Goal: Complete application form

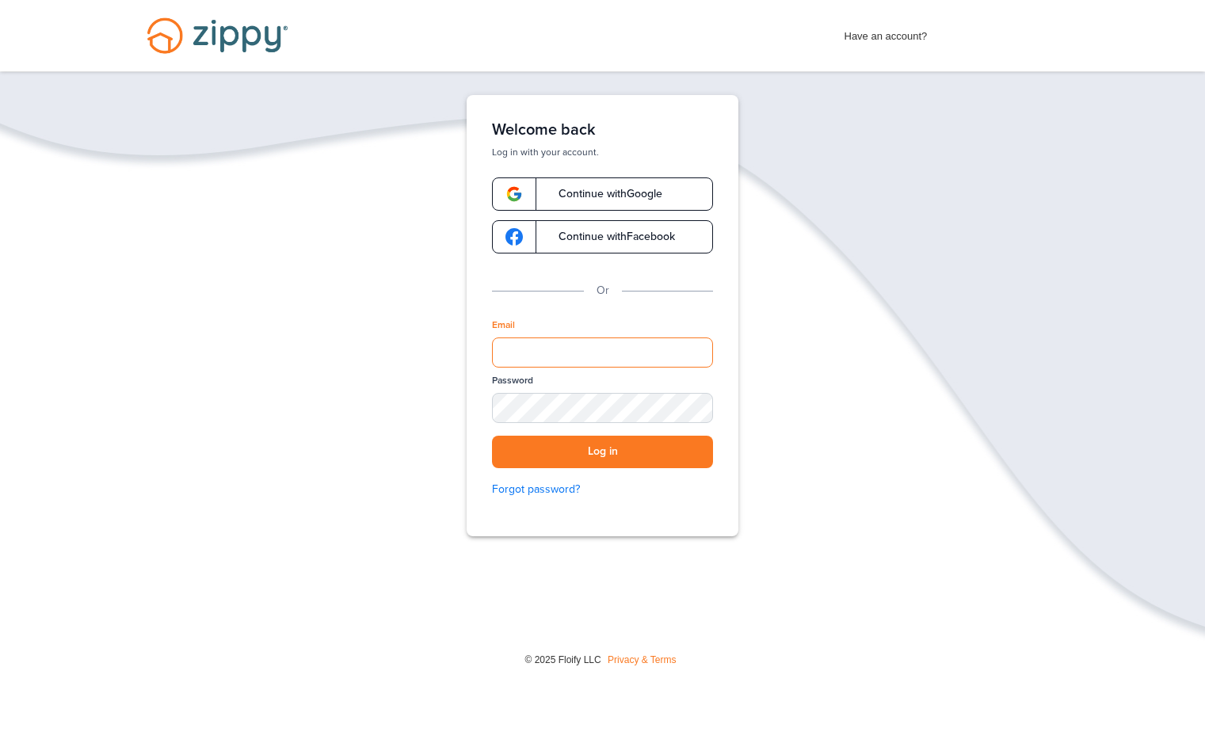
click at [639, 356] on input "Email" at bounding box center [602, 353] width 221 height 30
click at [598, 350] on input "**********" at bounding box center [602, 353] width 221 height 30
type input "**********"
click at [684, 410] on div "SHOW" at bounding box center [693, 409] width 35 height 15
click at [697, 404] on div "HIDE" at bounding box center [693, 409] width 35 height 15
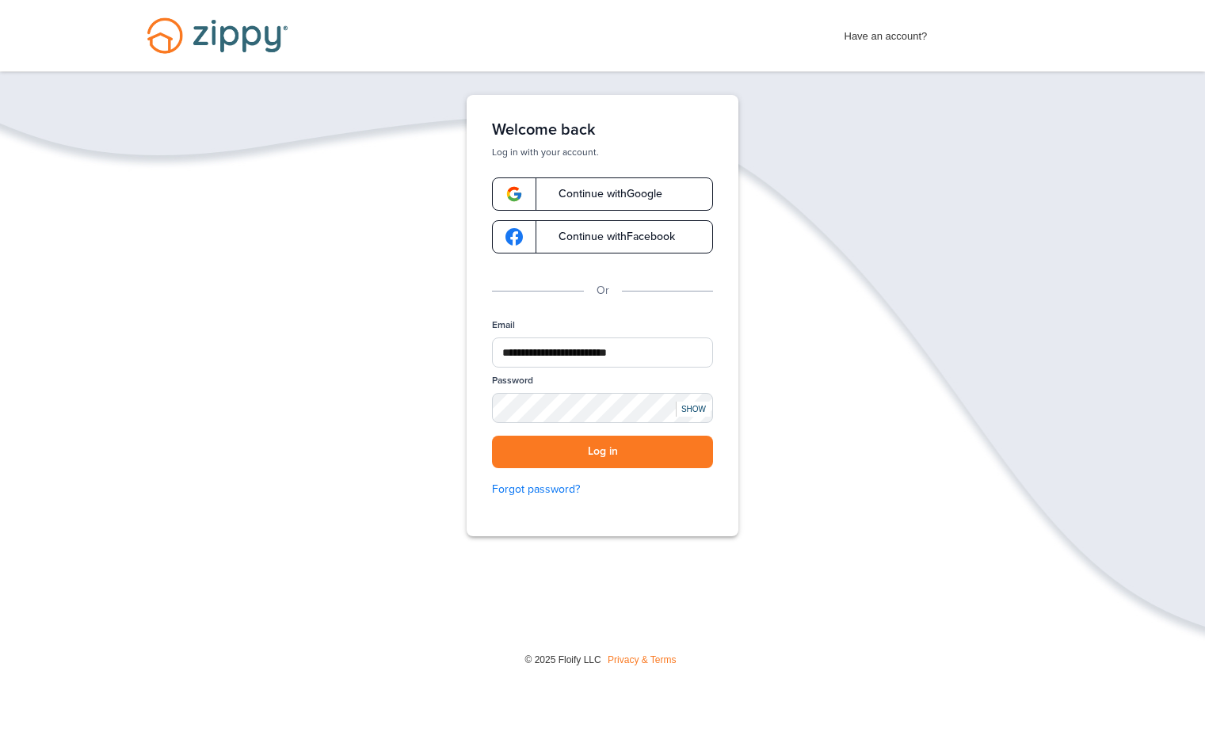
click at [695, 412] on div "SHOW" at bounding box center [693, 409] width 35 height 15
click at [679, 441] on button "Log in" at bounding box center [602, 452] width 221 height 32
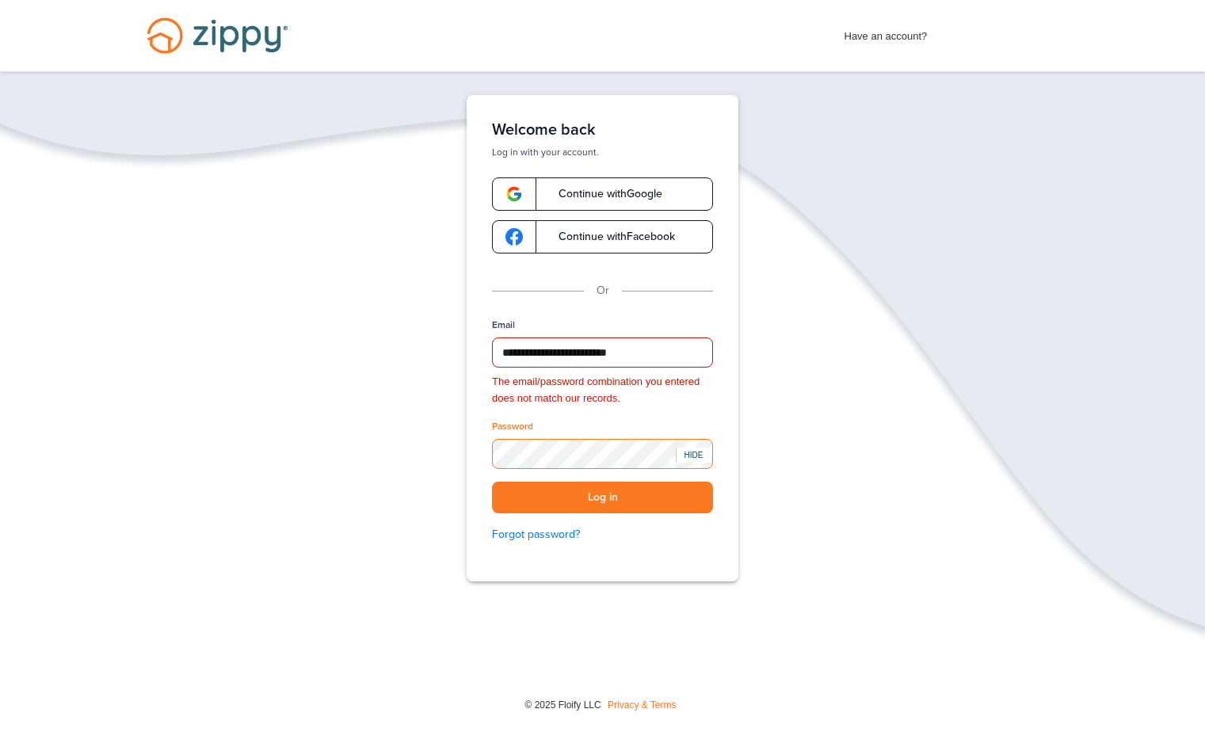
click at [428, 456] on div "**********" at bounding box center [602, 387] width 1205 height 585
click at [588, 499] on button "Log in" at bounding box center [602, 498] width 221 height 32
click at [533, 533] on link "Forgot password?" at bounding box center [602, 534] width 221 height 17
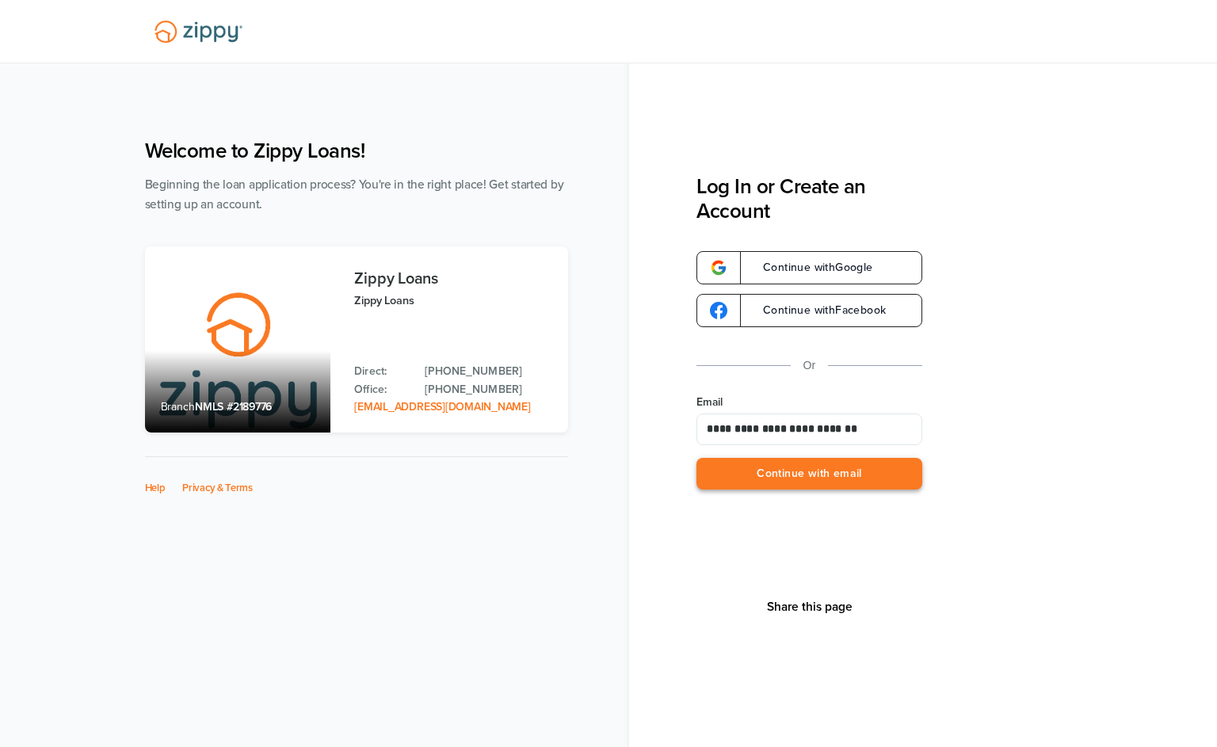
type input "**********"
click at [815, 479] on button "Continue with email" at bounding box center [809, 474] width 226 height 32
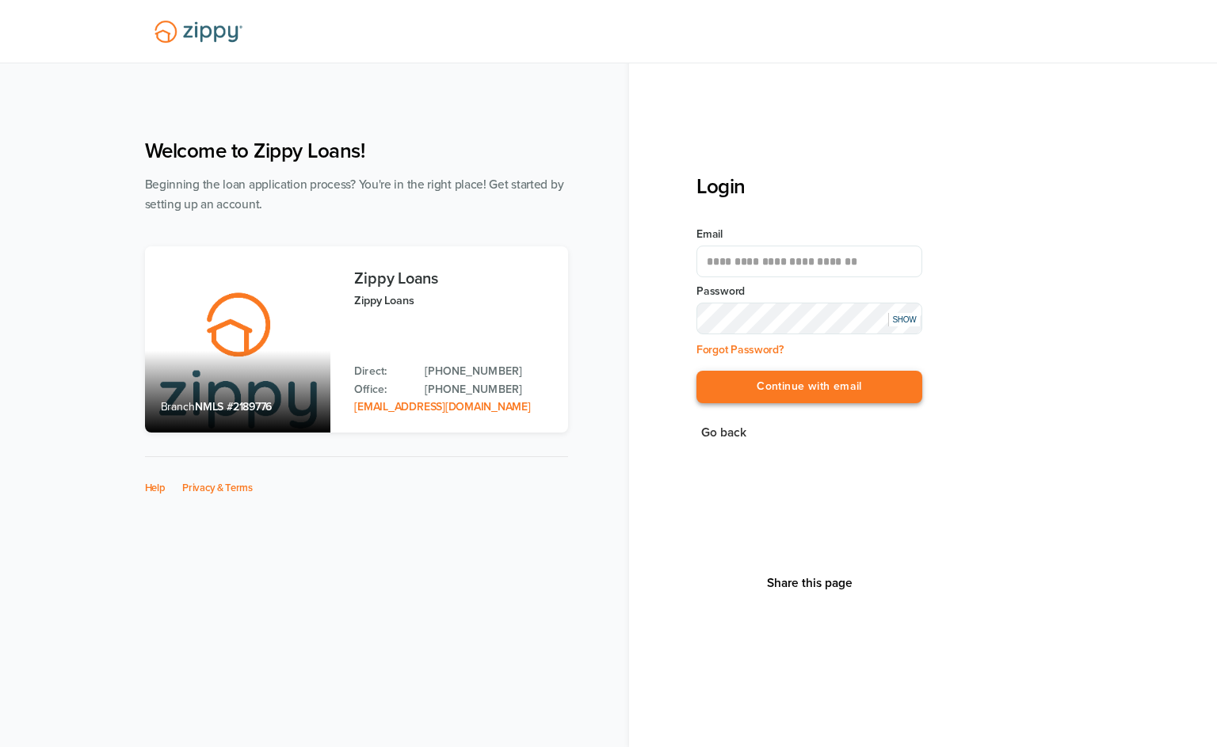
click at [831, 380] on button "Continue with email" at bounding box center [809, 387] width 226 height 32
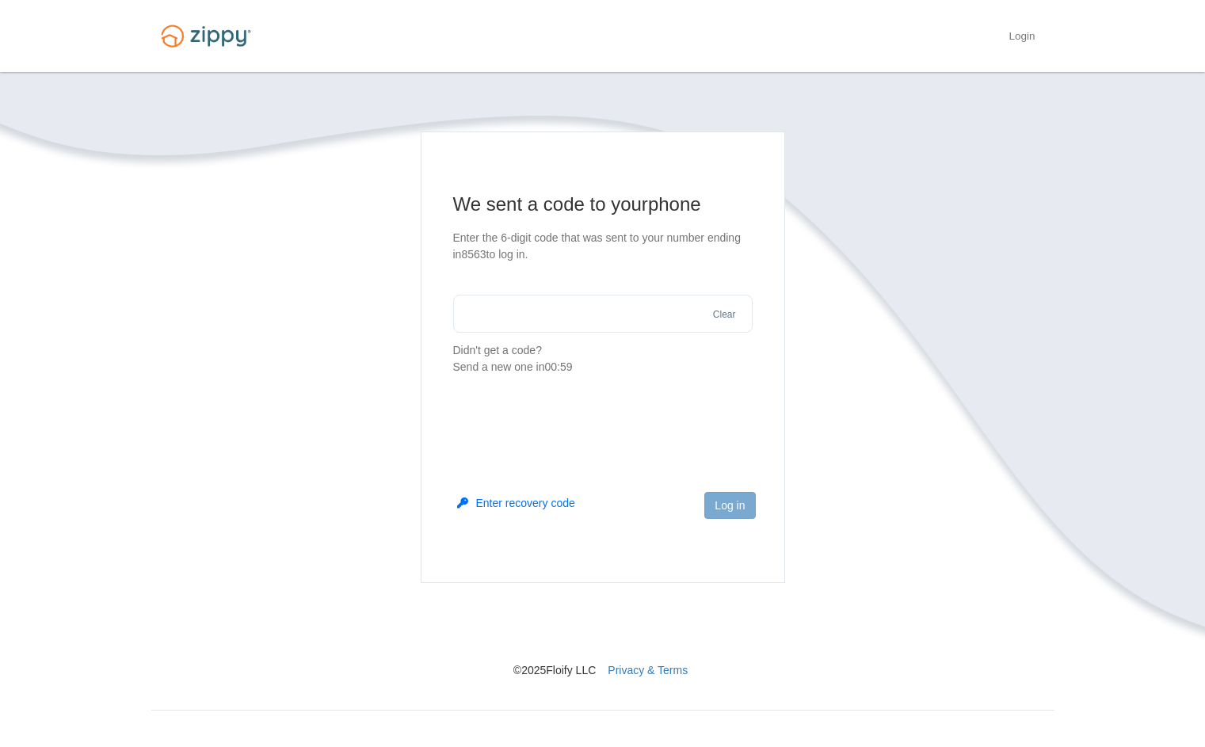
click at [586, 320] on input "text" at bounding box center [603, 314] width 300 height 38
type input "******"
click at [714, 506] on button "Log in" at bounding box center [729, 505] width 51 height 27
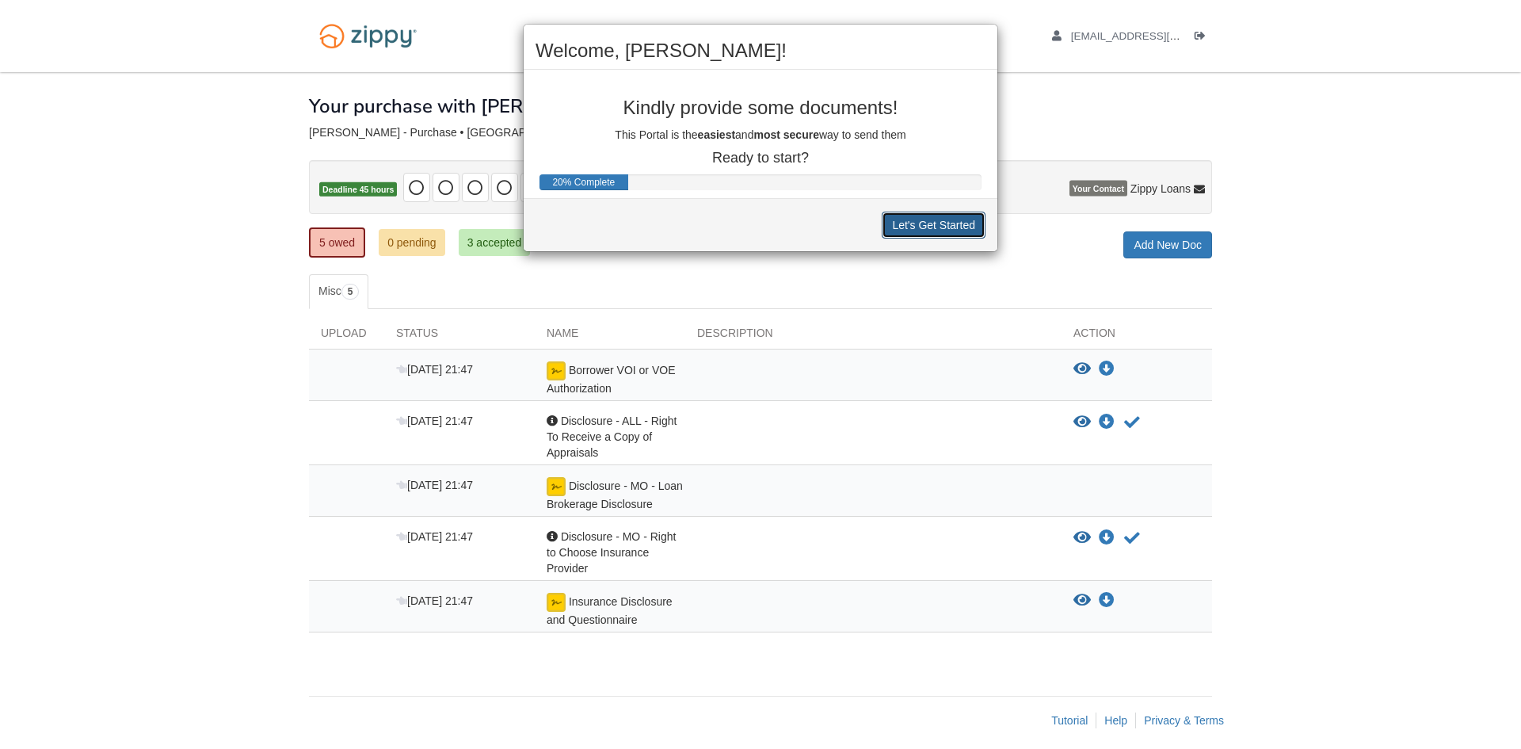
click at [918, 221] on button "Let's Get Started" at bounding box center [934, 225] width 104 height 27
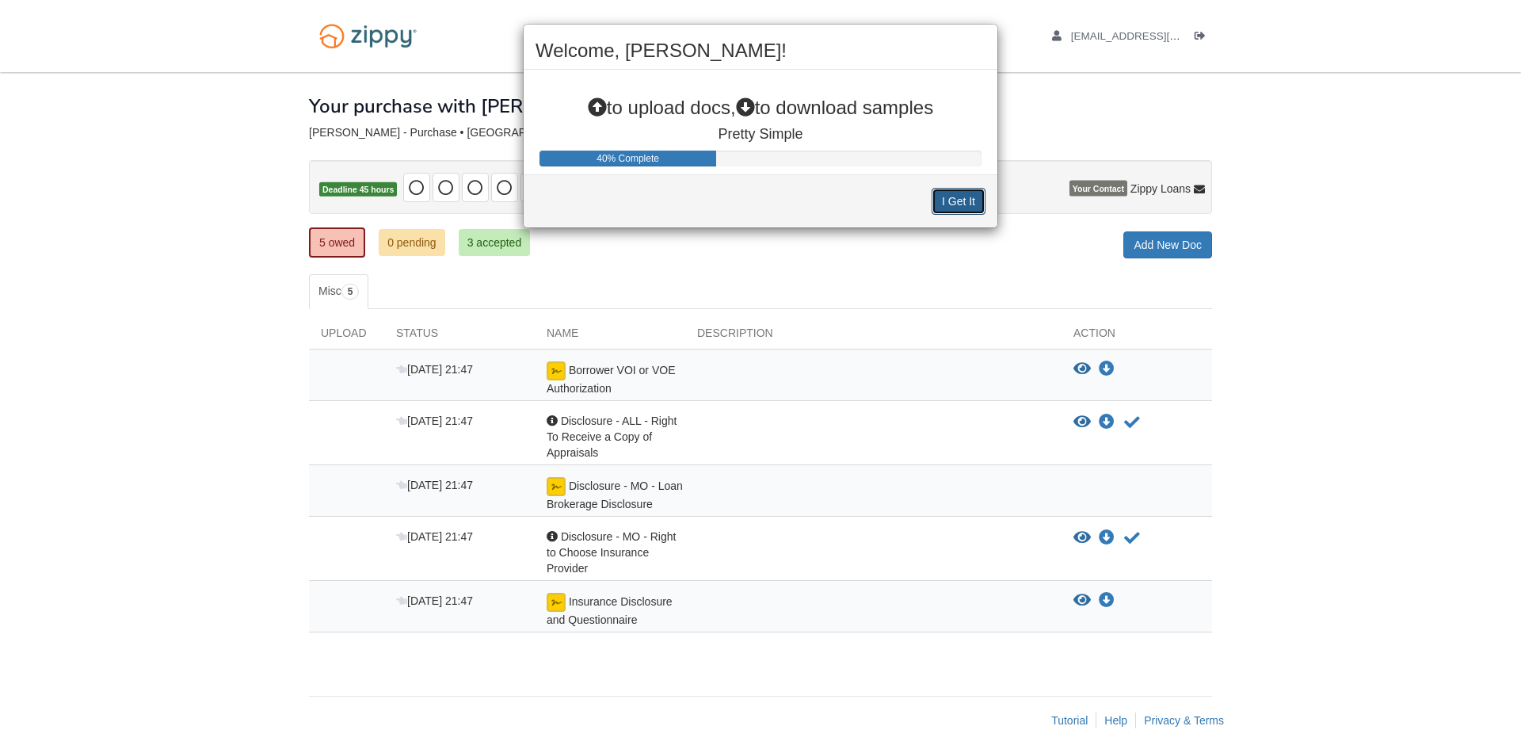
click at [960, 203] on button "I Get It" at bounding box center [959, 201] width 54 height 27
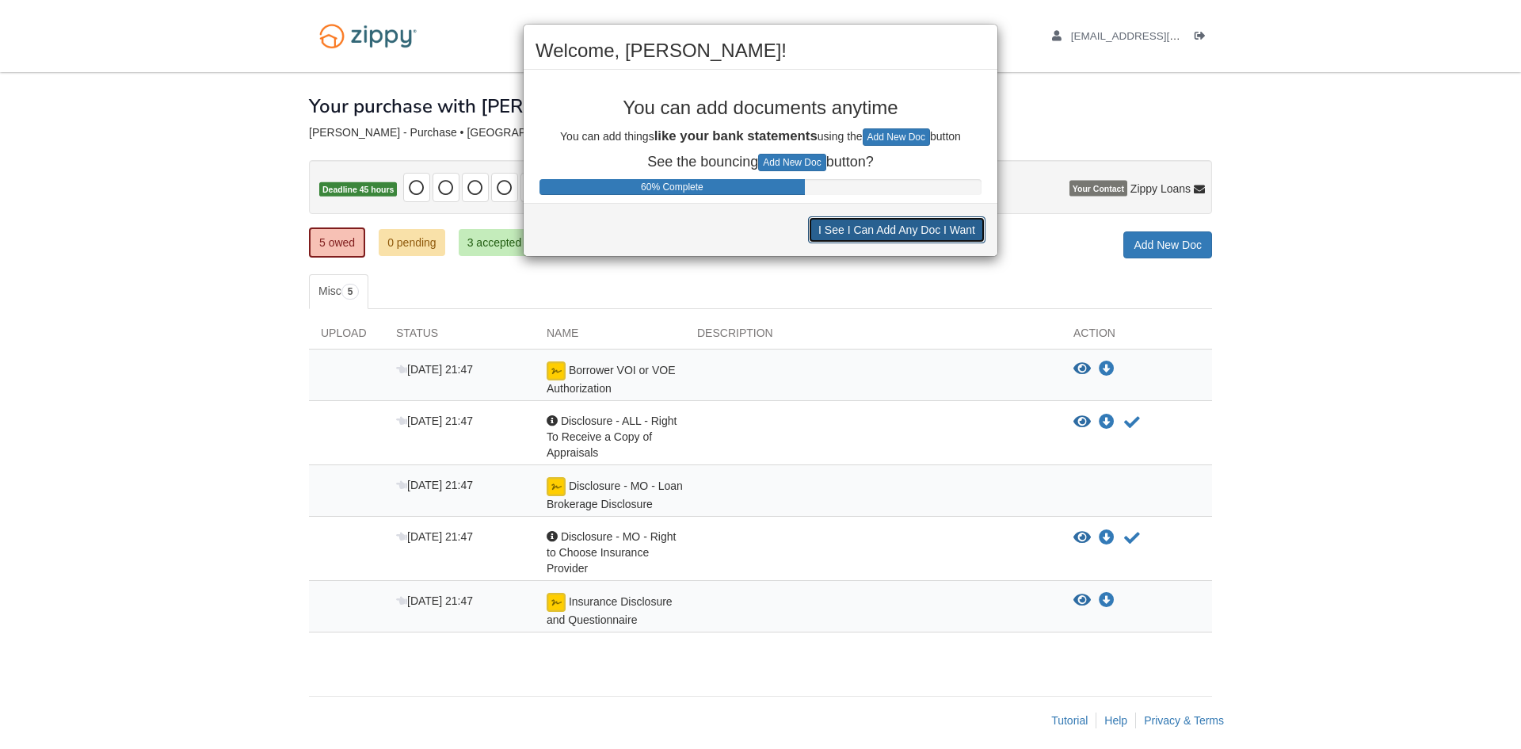
click at [910, 231] on button "I See I Can Add Any Doc I Want" at bounding box center [896, 229] width 177 height 27
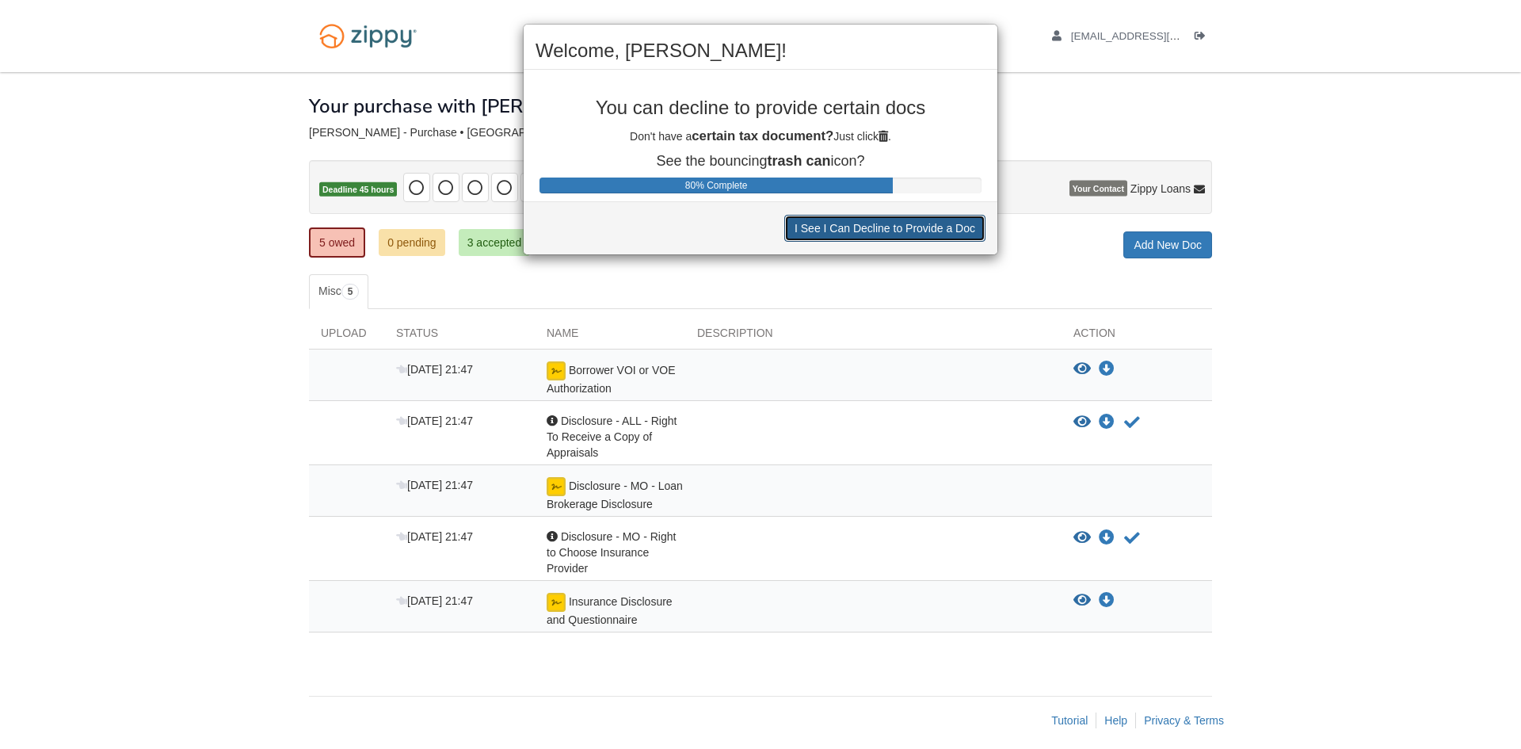
click at [910, 231] on button "I See I Can Decline to Provide a Doc" at bounding box center [884, 228] width 201 height 27
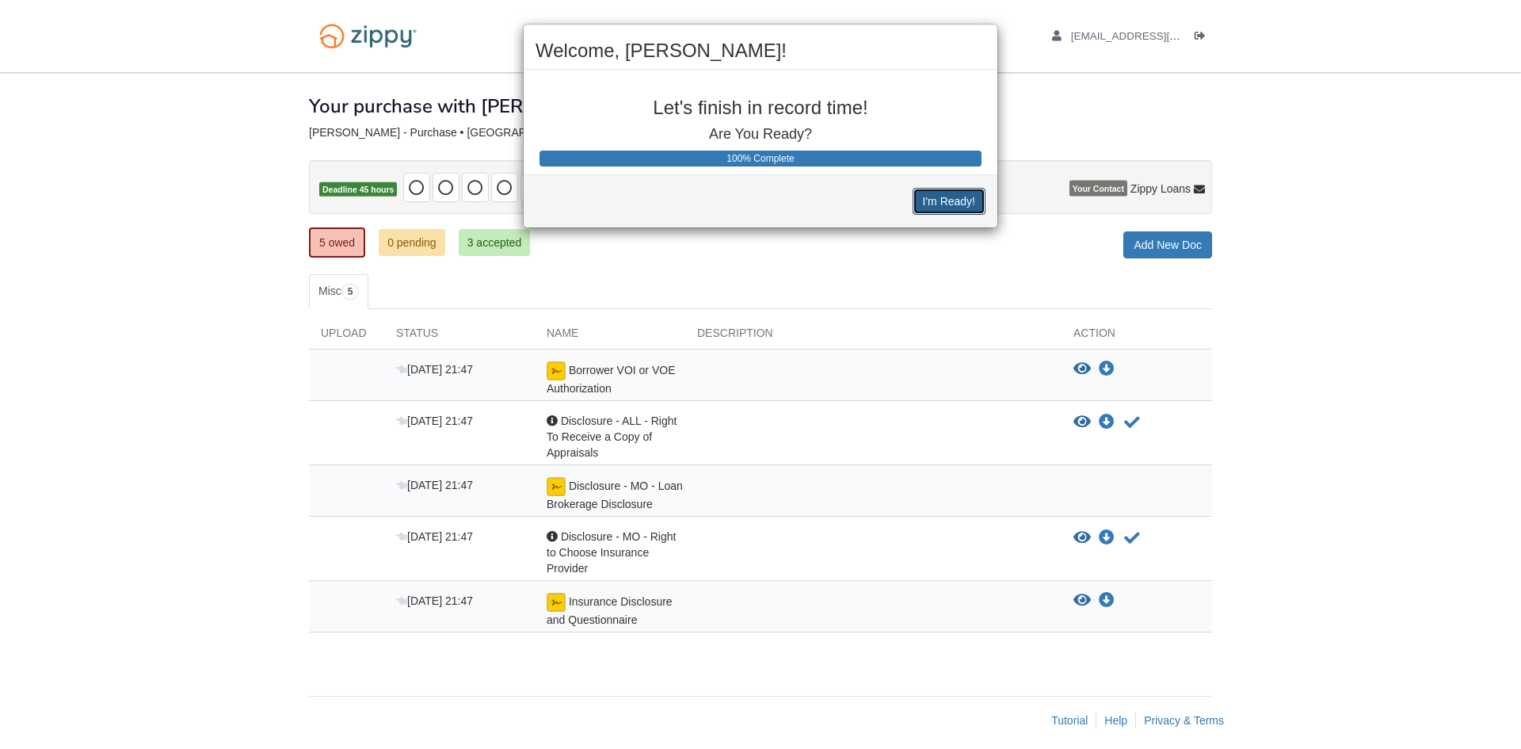
click at [945, 203] on button "I'm Ready!" at bounding box center [949, 201] width 73 height 27
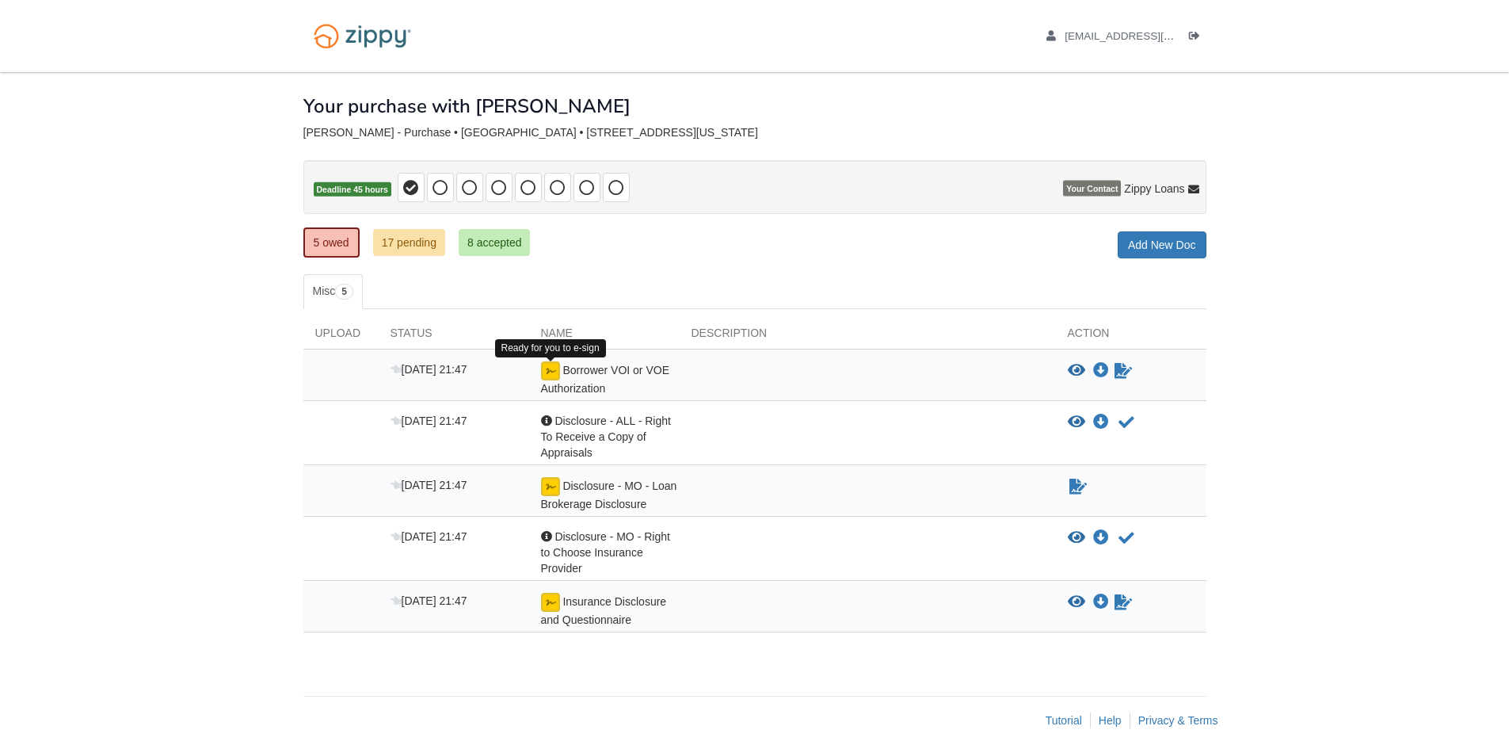
click at [551, 369] on img at bounding box center [550, 370] width 19 height 19
click at [392, 238] on link "17 pending" at bounding box center [409, 242] width 72 height 27
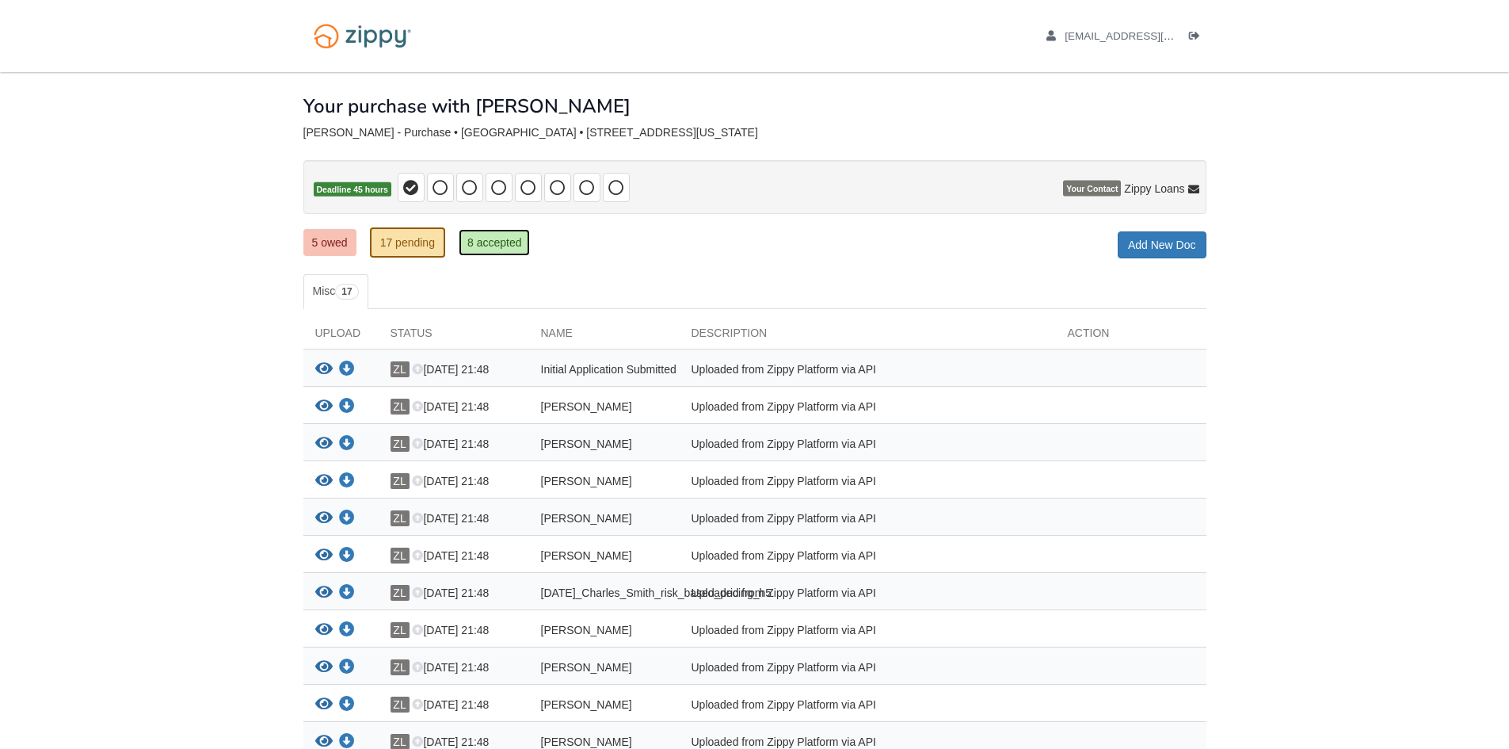
click at [486, 244] on link "8 accepted" at bounding box center [495, 242] width 72 height 27
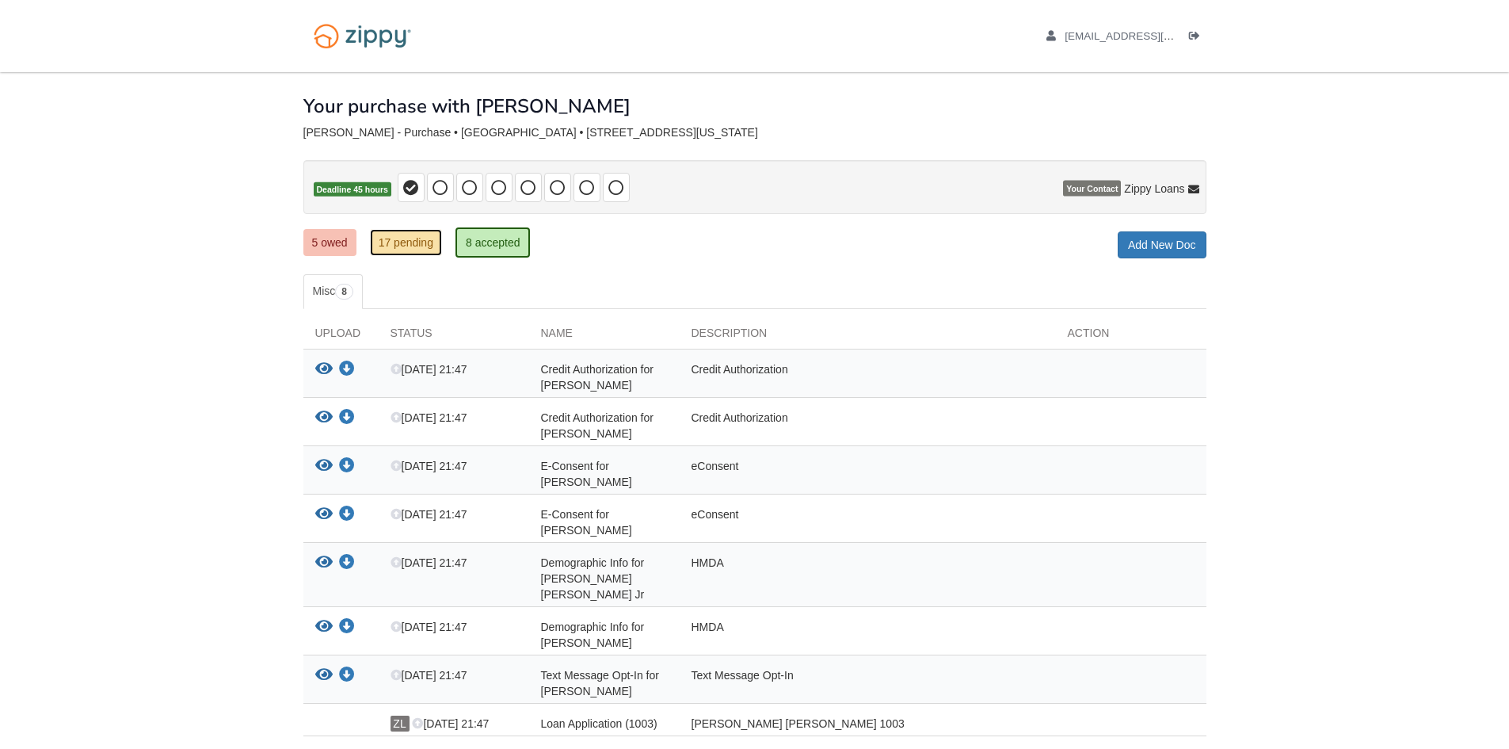
click at [408, 243] on link "17 pending" at bounding box center [406, 242] width 72 height 27
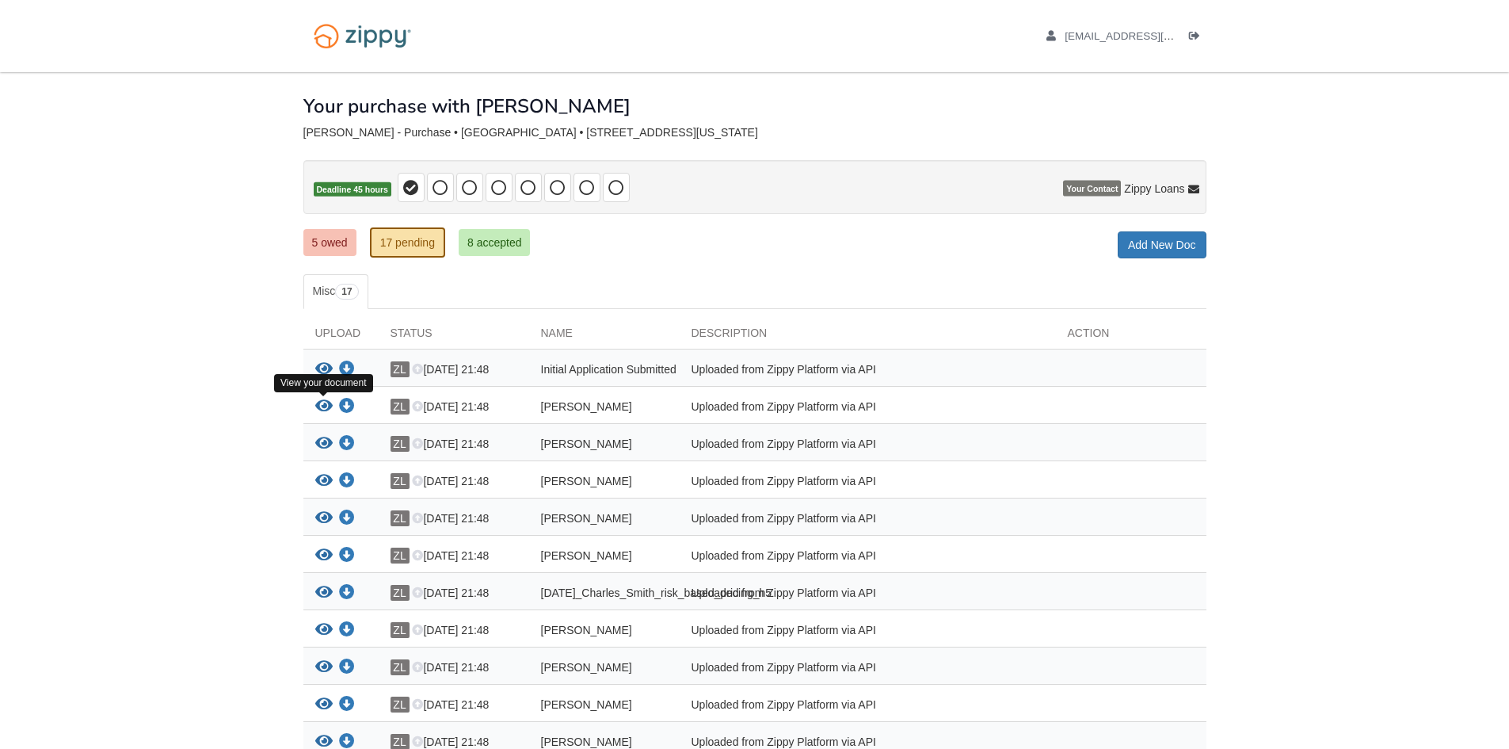
click at [324, 403] on icon "View Charles_Smith_terms_of_use" at bounding box center [323, 407] width 17 height 16
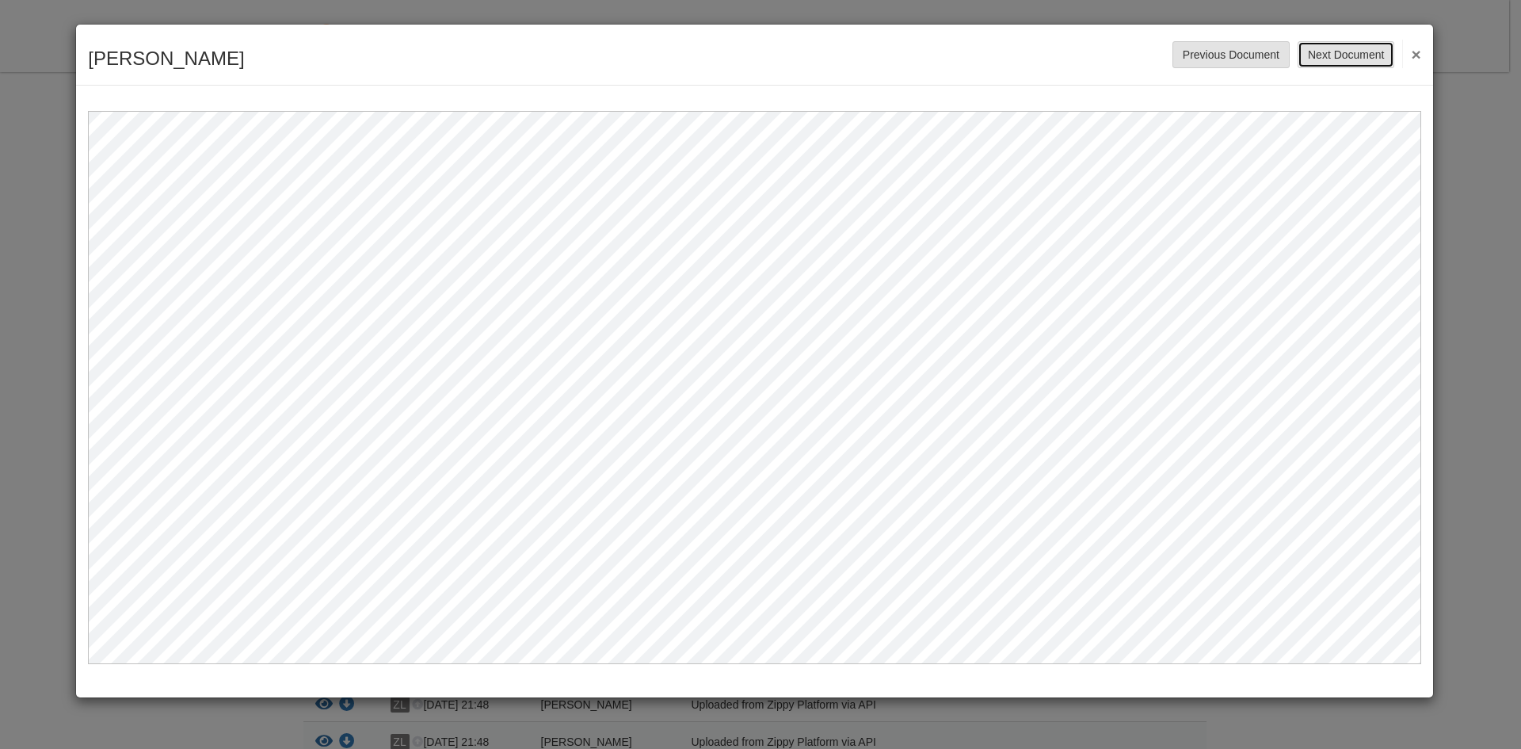
click at [1350, 52] on button "Next Document" at bounding box center [1346, 54] width 97 height 27
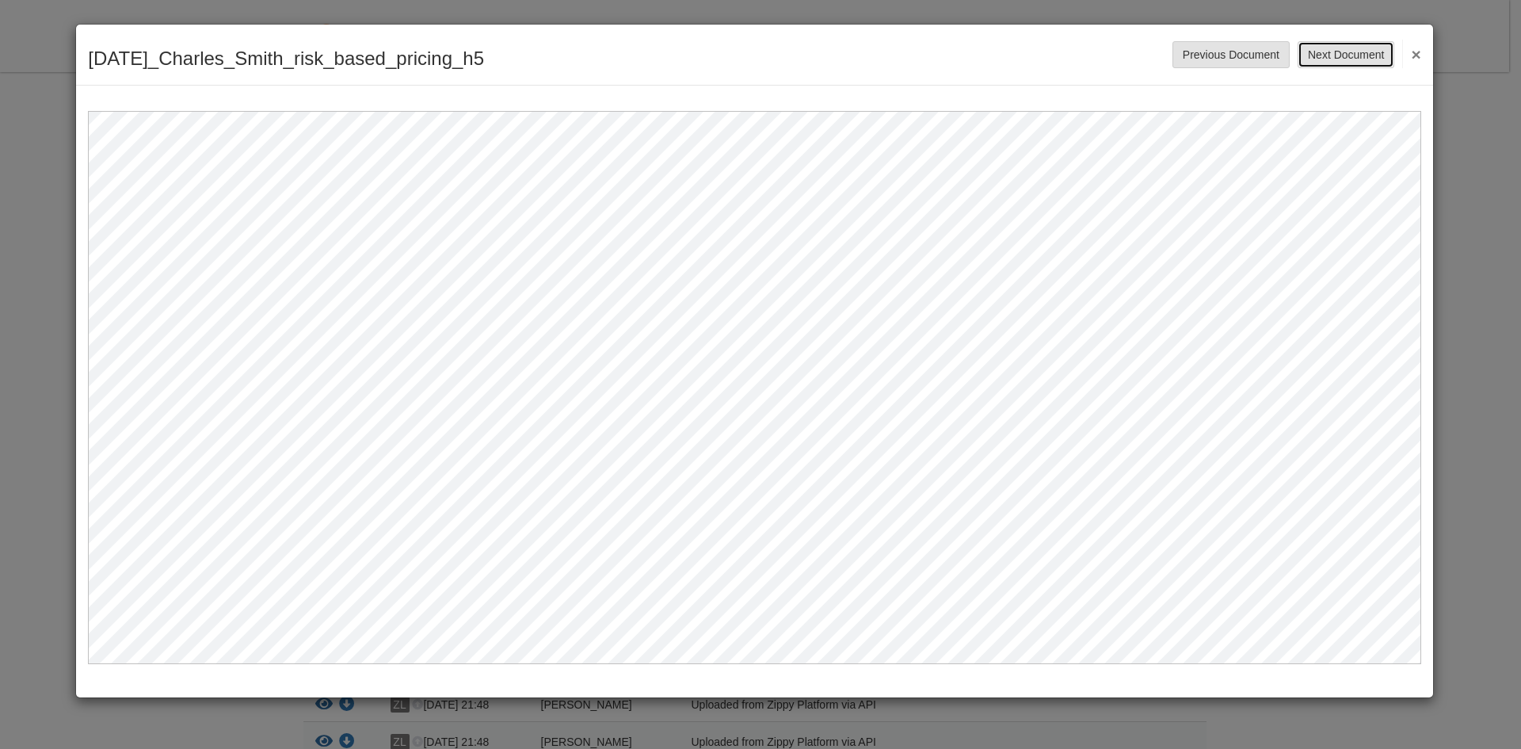
click at [1346, 53] on button "Next Document" at bounding box center [1346, 54] width 97 height 27
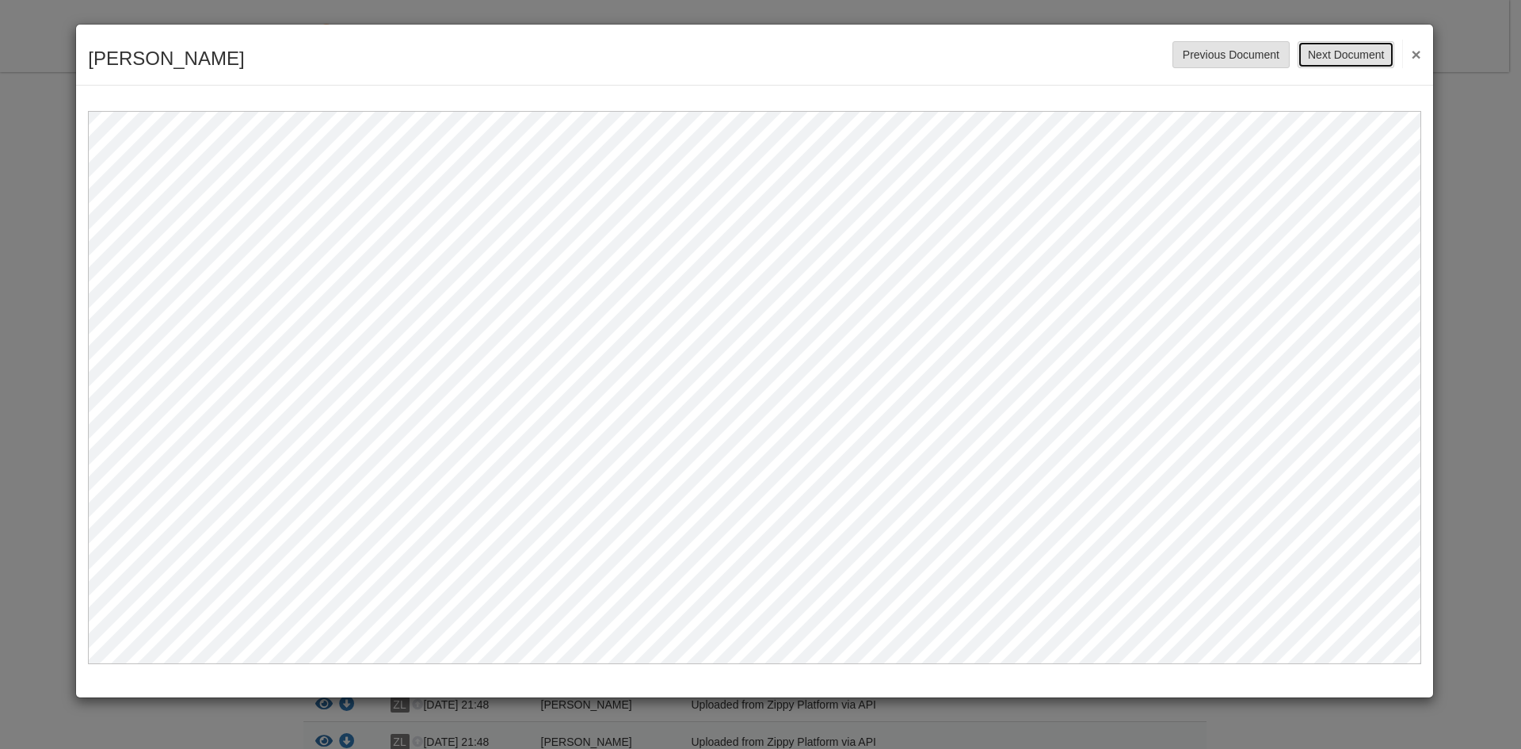
click at [1346, 53] on button "Next Document" at bounding box center [1346, 54] width 97 height 27
click at [1354, 55] on button "Next Document" at bounding box center [1346, 54] width 97 height 27
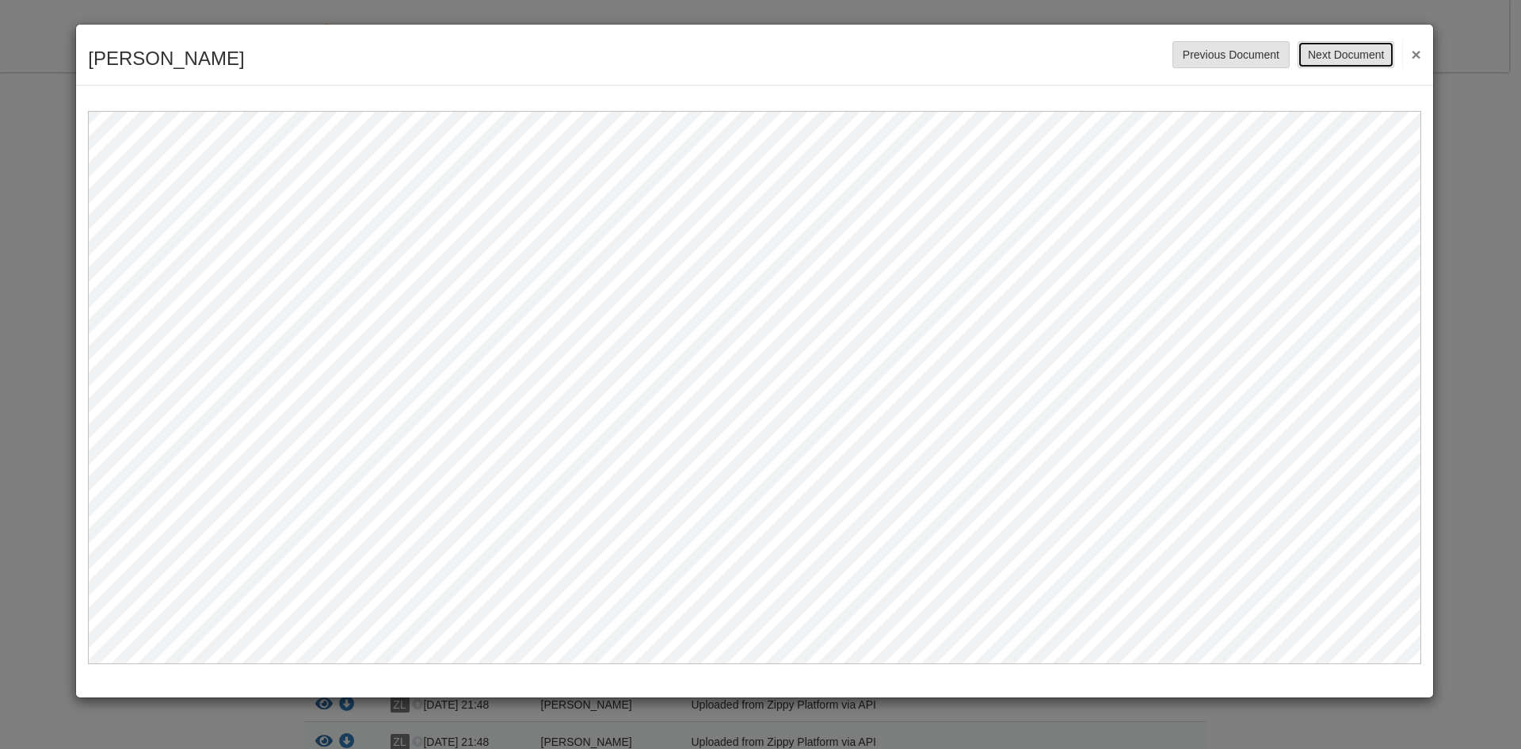
click at [1354, 55] on button "Next Document" at bounding box center [1346, 54] width 97 height 27
click at [1338, 58] on button "Next Document" at bounding box center [1346, 54] width 97 height 27
click at [1338, 55] on button "Next Document" at bounding box center [1346, 54] width 97 height 27
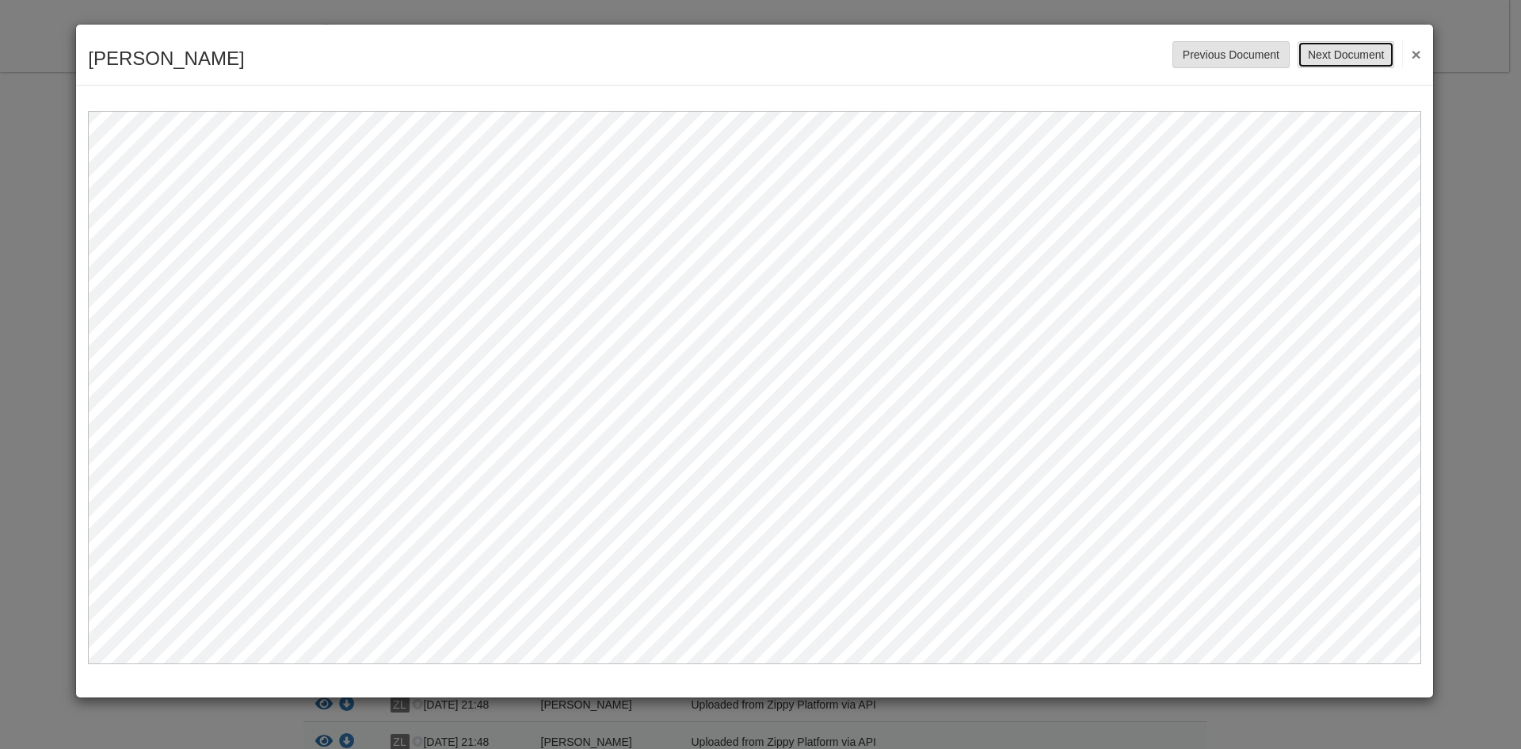
click at [1338, 55] on button "Next Document" at bounding box center [1346, 54] width 97 height 27
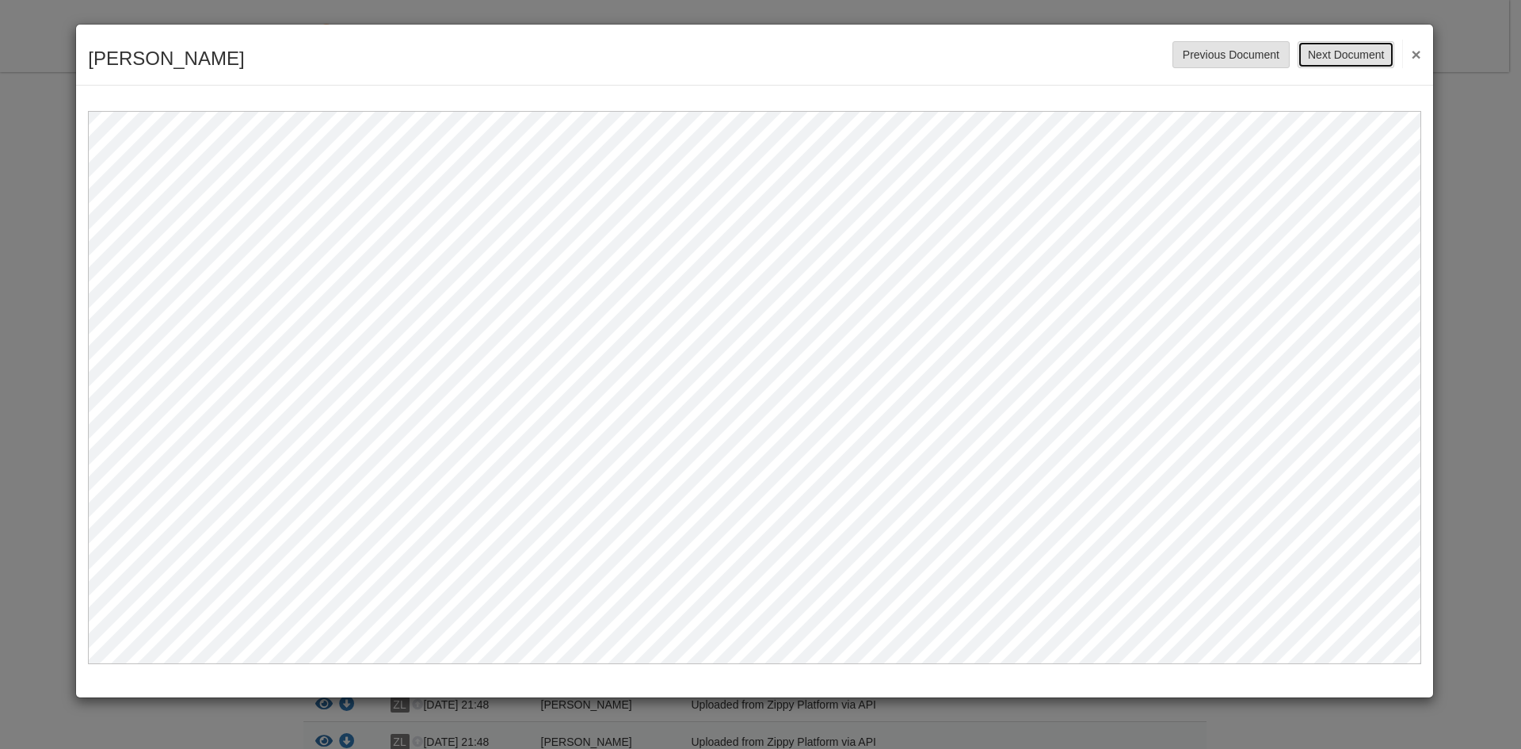
click at [1338, 55] on button "Next Document" at bounding box center [1346, 54] width 97 height 27
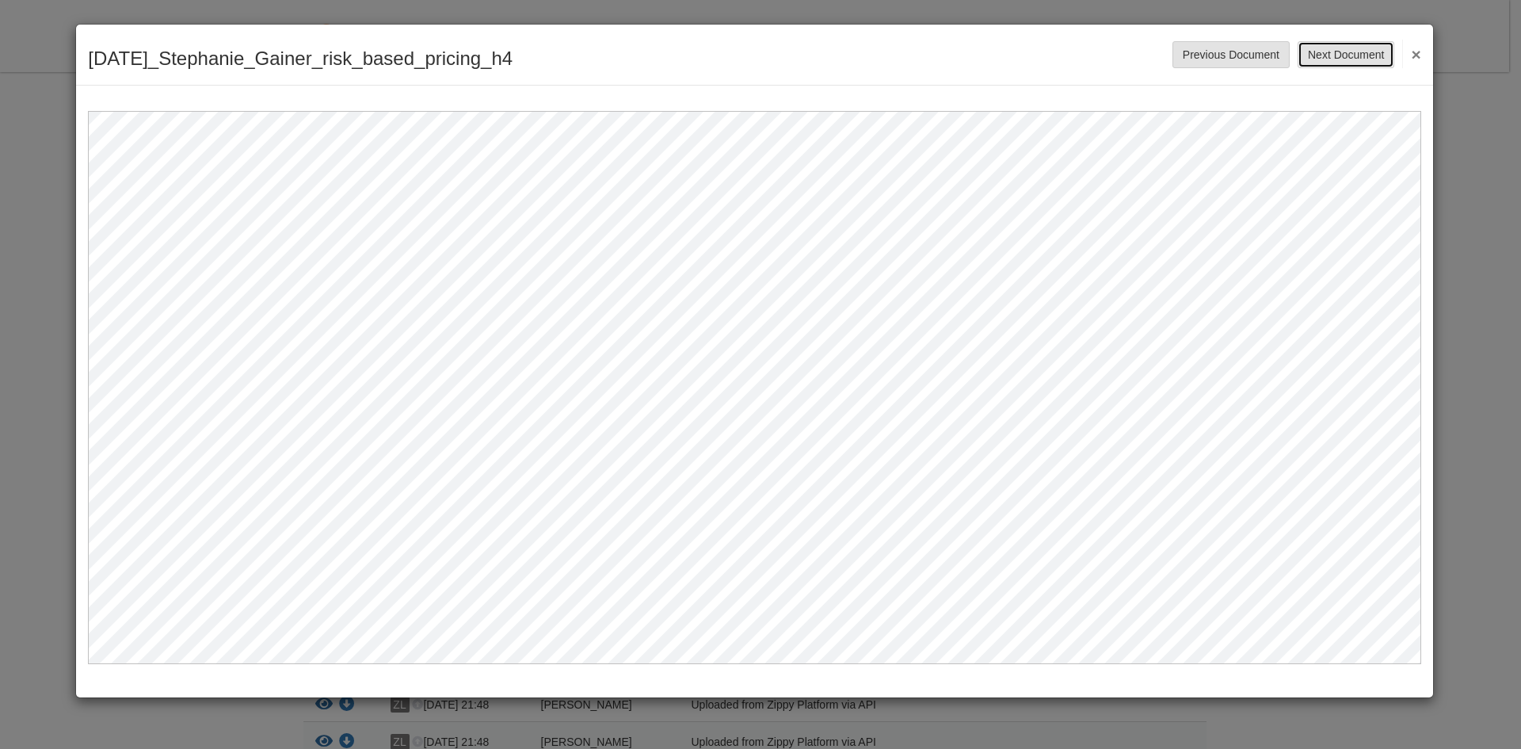
click at [1338, 57] on button "Next Document" at bounding box center [1346, 54] width 97 height 27
click at [1338, 59] on button "Next Document" at bounding box center [1346, 54] width 97 height 27
click at [1360, 49] on button "Next Document" at bounding box center [1346, 54] width 97 height 27
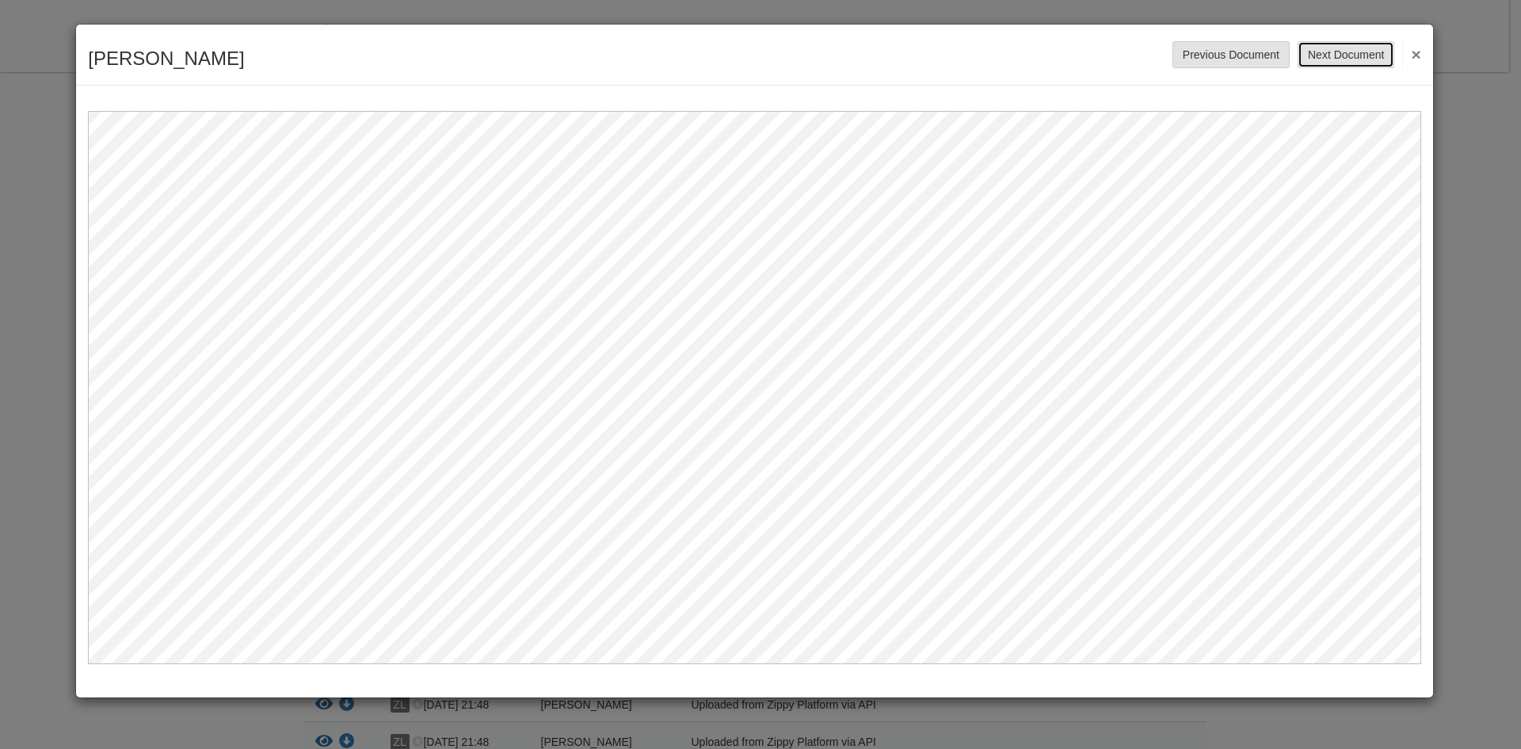
click at [1360, 49] on button "Next Document" at bounding box center [1346, 54] width 97 height 27
click at [1360, 50] on button "Next Document" at bounding box center [1346, 54] width 97 height 27
click at [1360, 58] on button "Next Document" at bounding box center [1346, 54] width 97 height 27
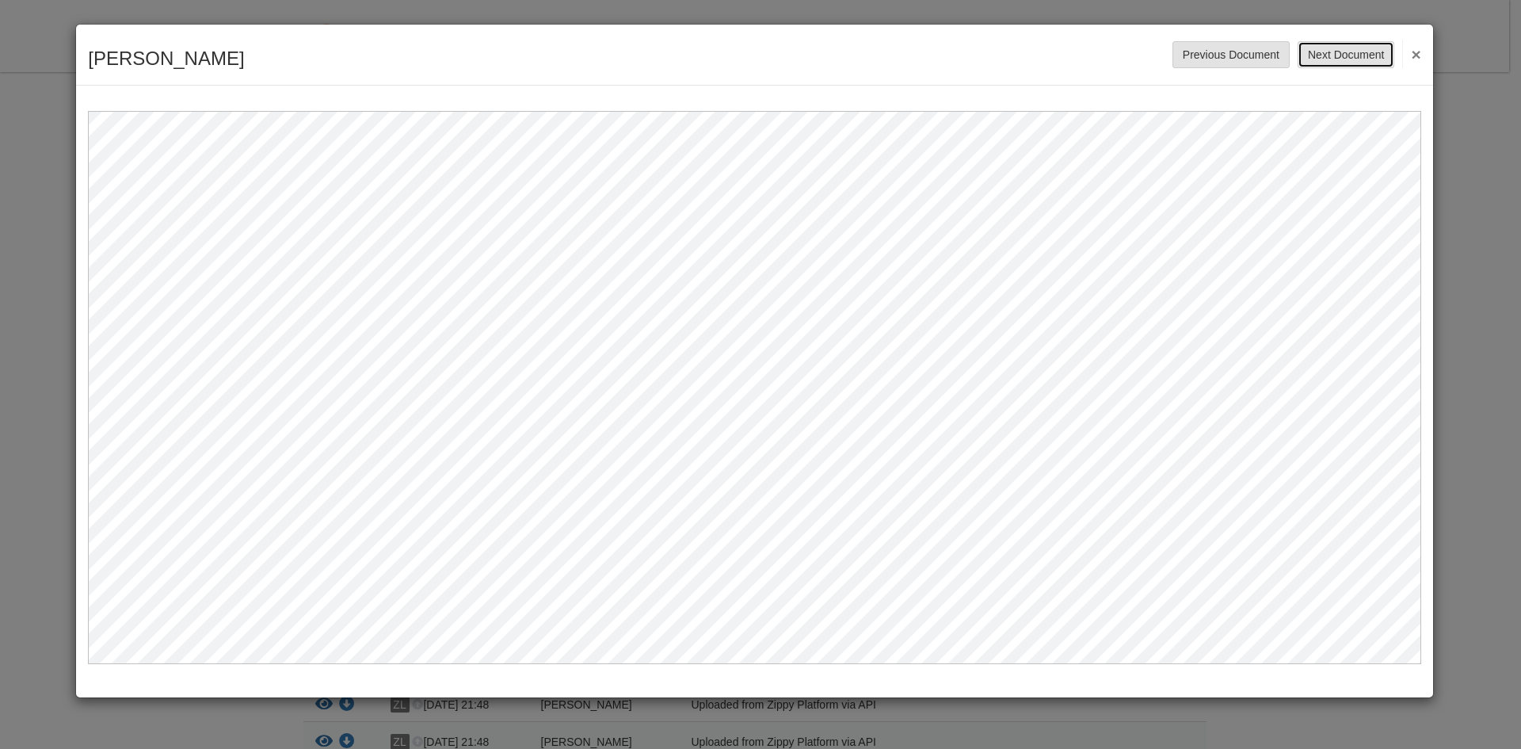
click at [1360, 58] on button "Next Document" at bounding box center [1346, 54] width 97 height 27
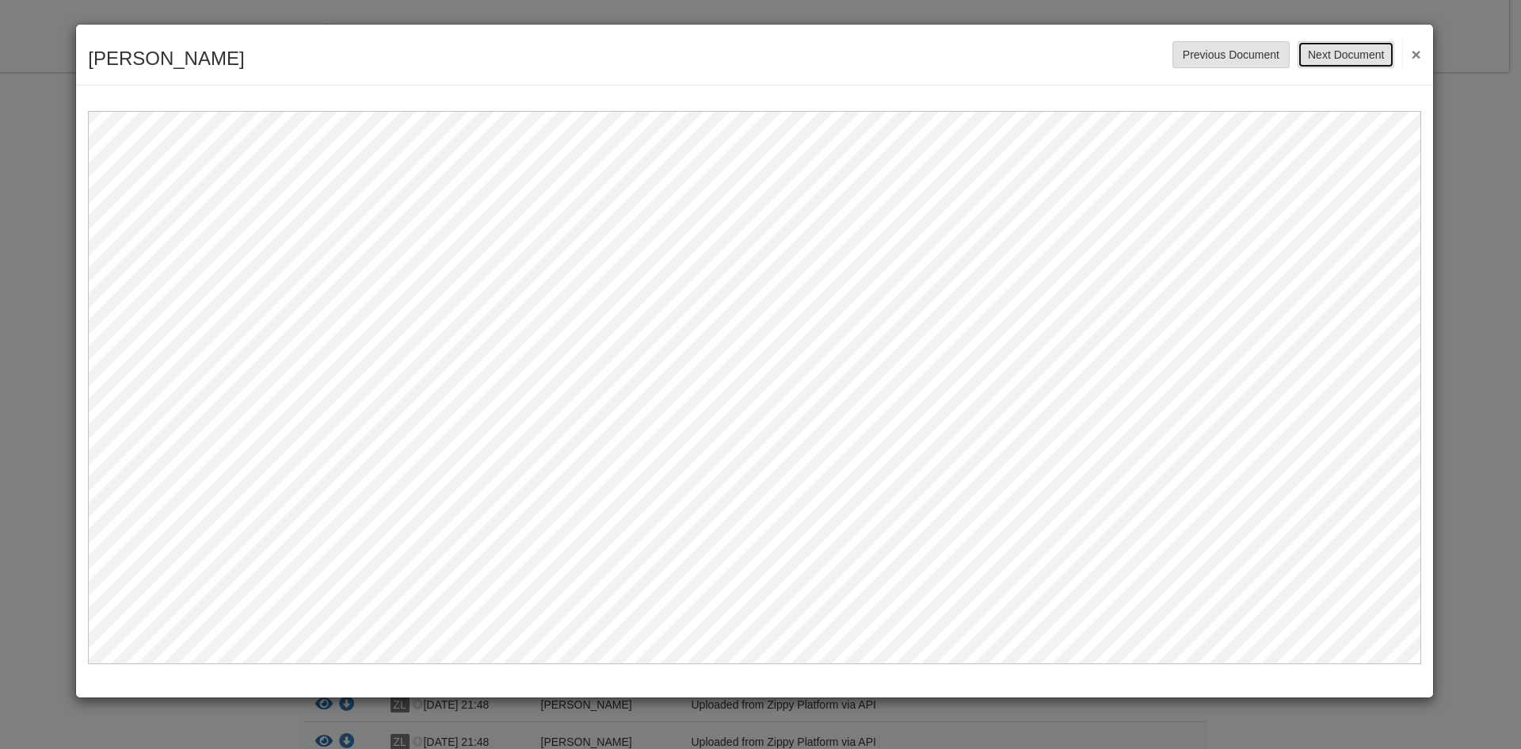
click at [1360, 58] on button "Next Document" at bounding box center [1346, 54] width 97 height 27
click at [1417, 54] on button "×" at bounding box center [1411, 54] width 18 height 29
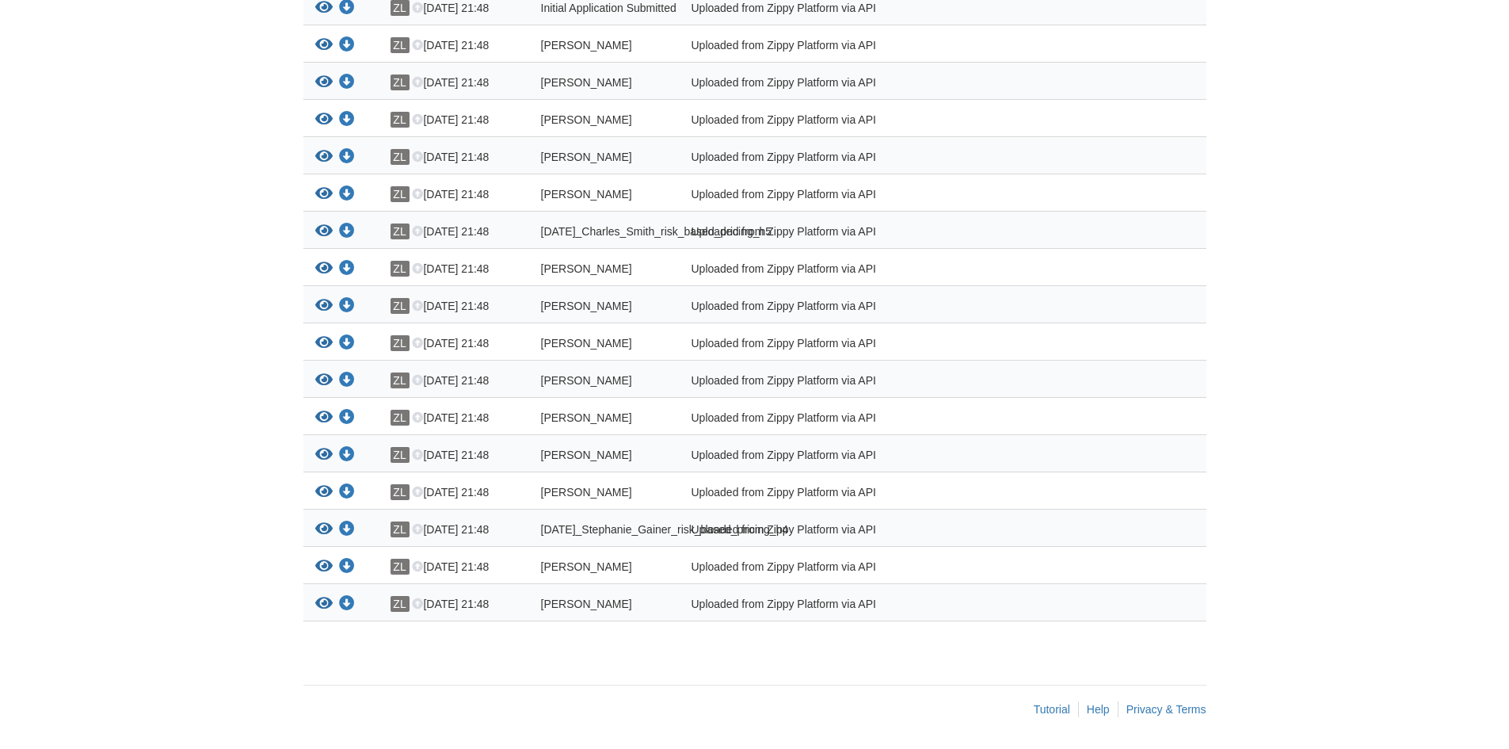
scroll to position [384, 0]
click at [316, 601] on icon "View Stephanie_Gainer_joint_credit" at bounding box center [323, 604] width 17 height 16
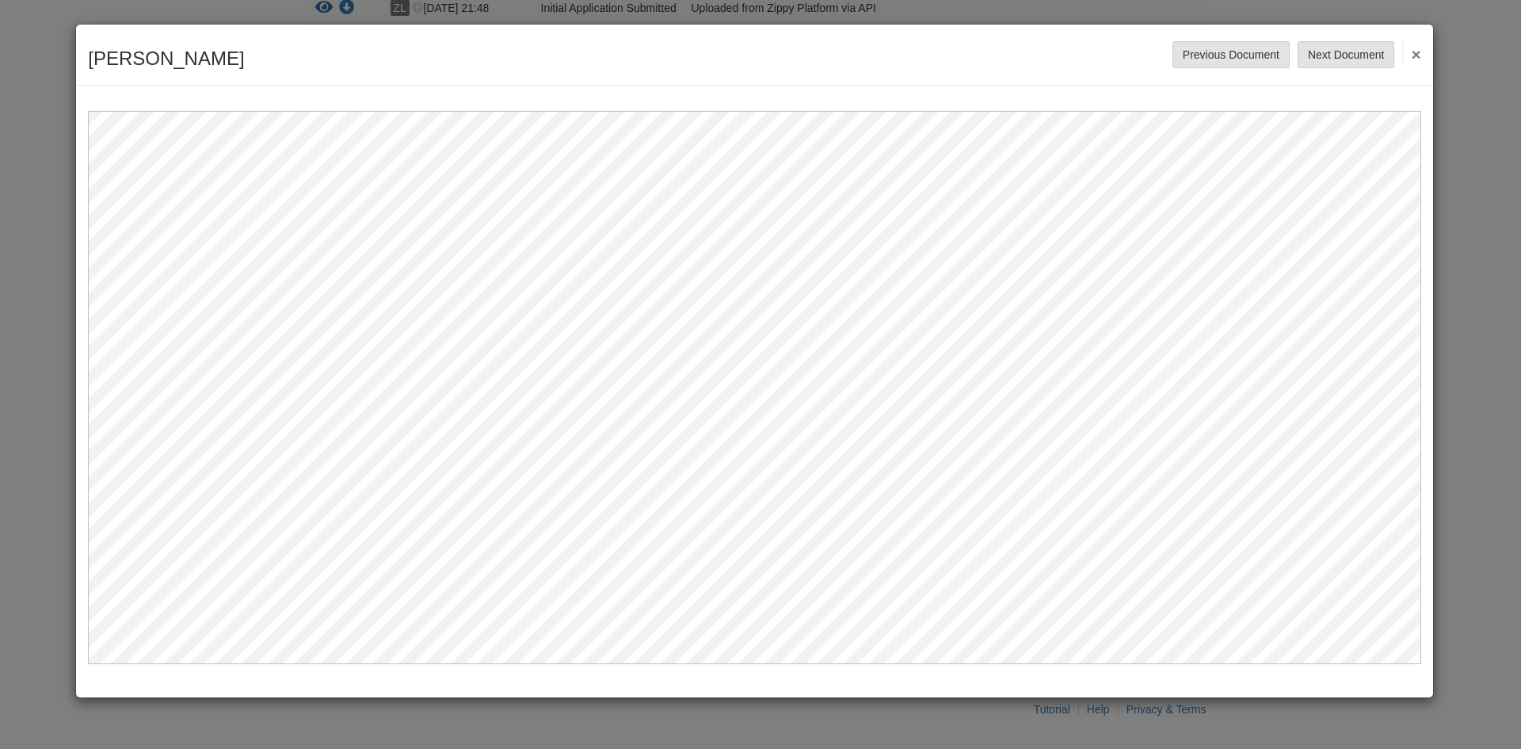
click at [1414, 55] on button "×" at bounding box center [1411, 54] width 18 height 29
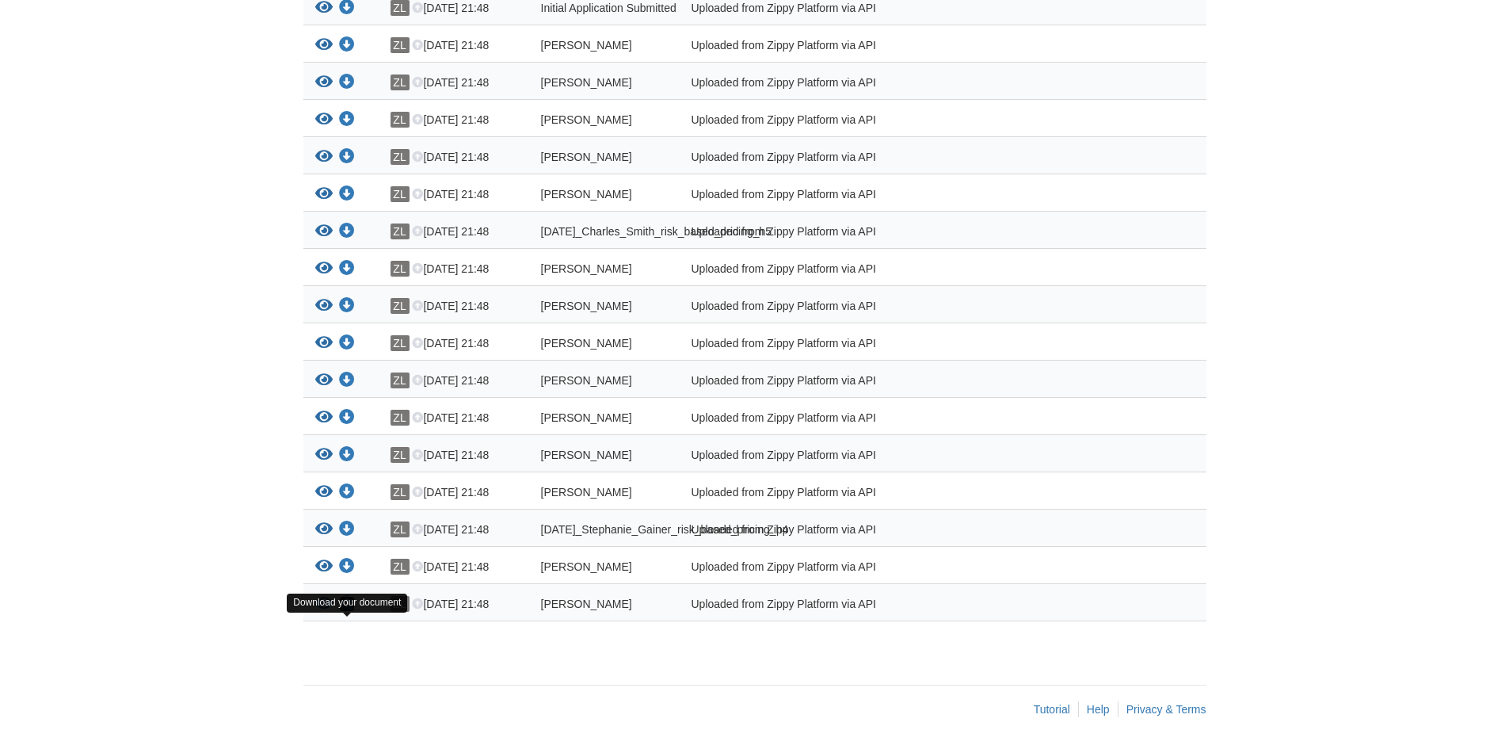
click at [344, 605] on icon "Download Stephanie_Gainer_joint_credit" at bounding box center [347, 604] width 16 height 16
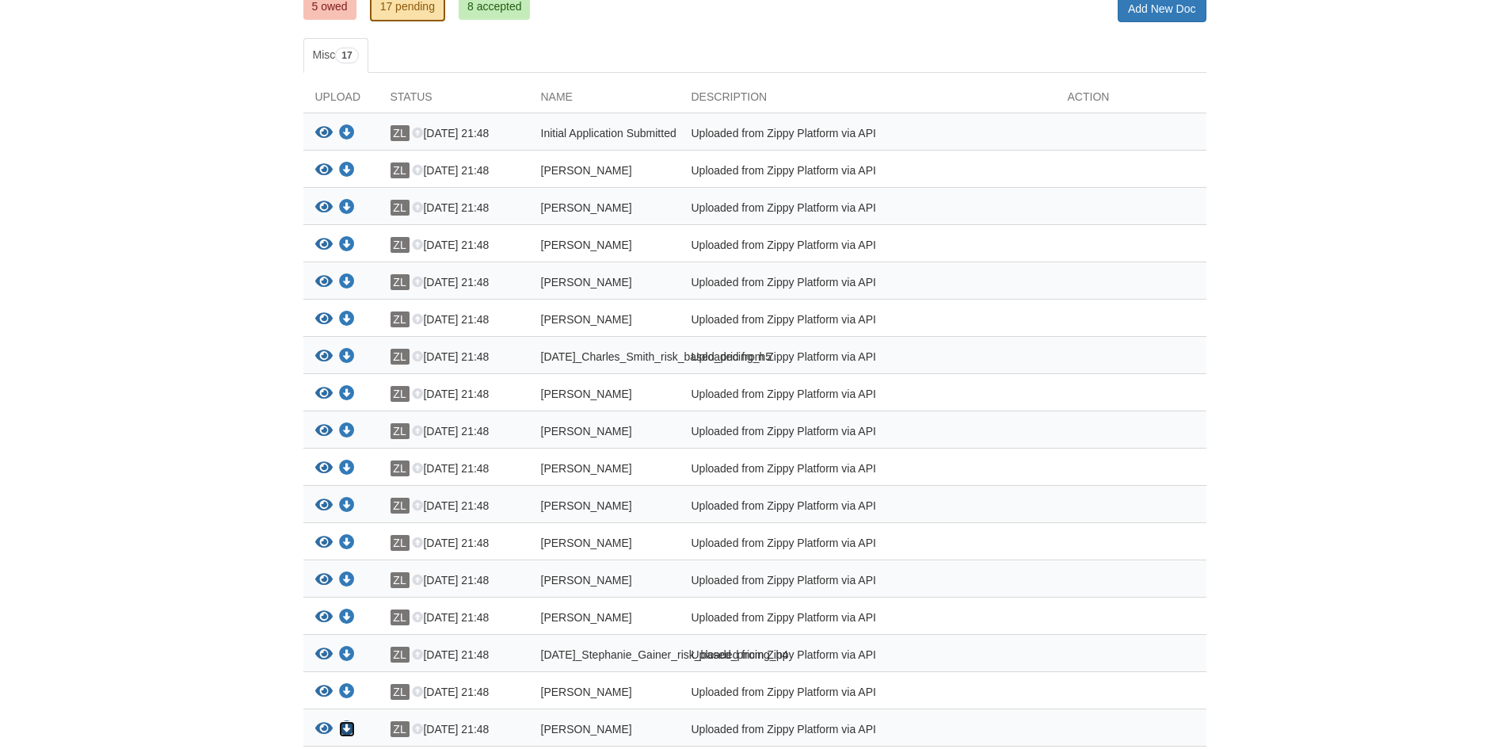
scroll to position [0, 0]
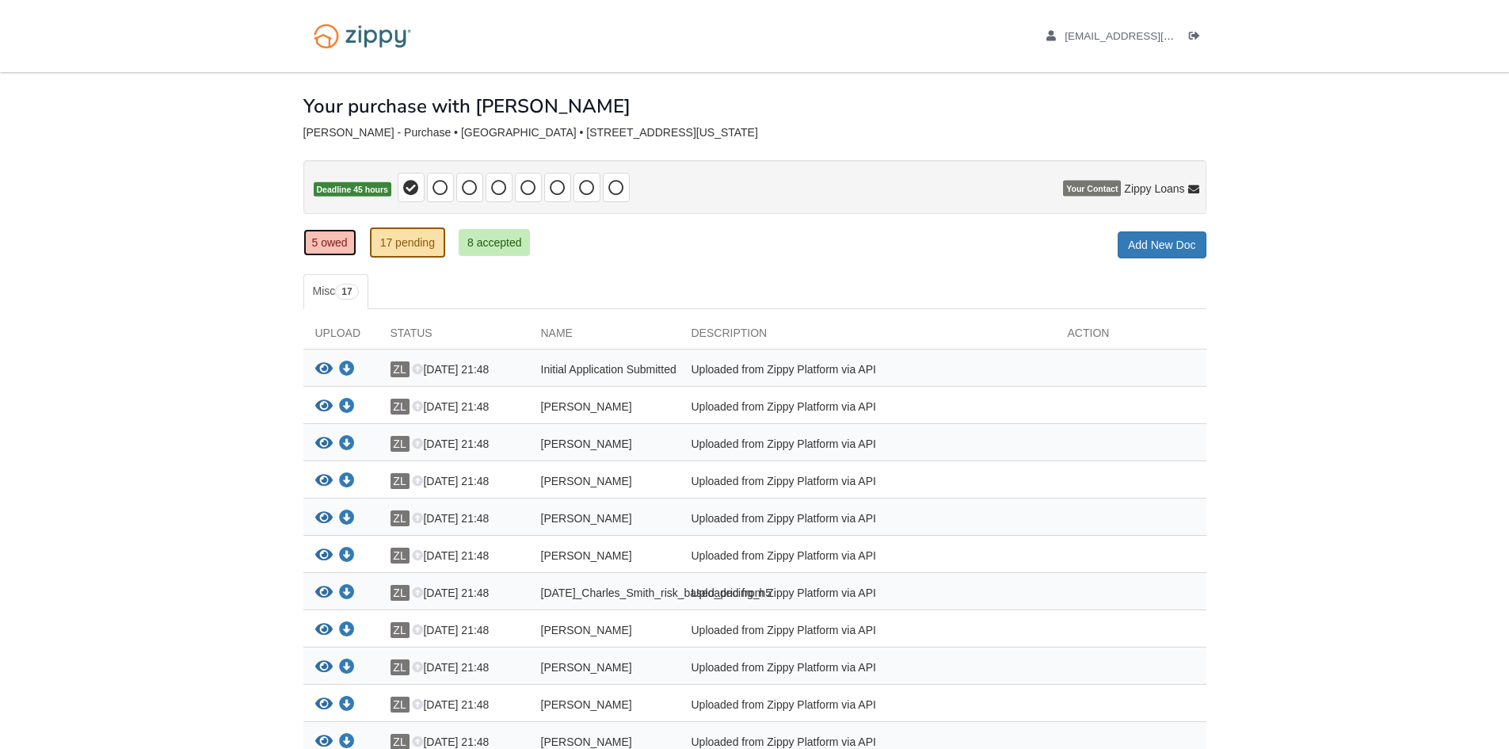
click at [330, 239] on link "5 owed" at bounding box center [329, 242] width 53 height 27
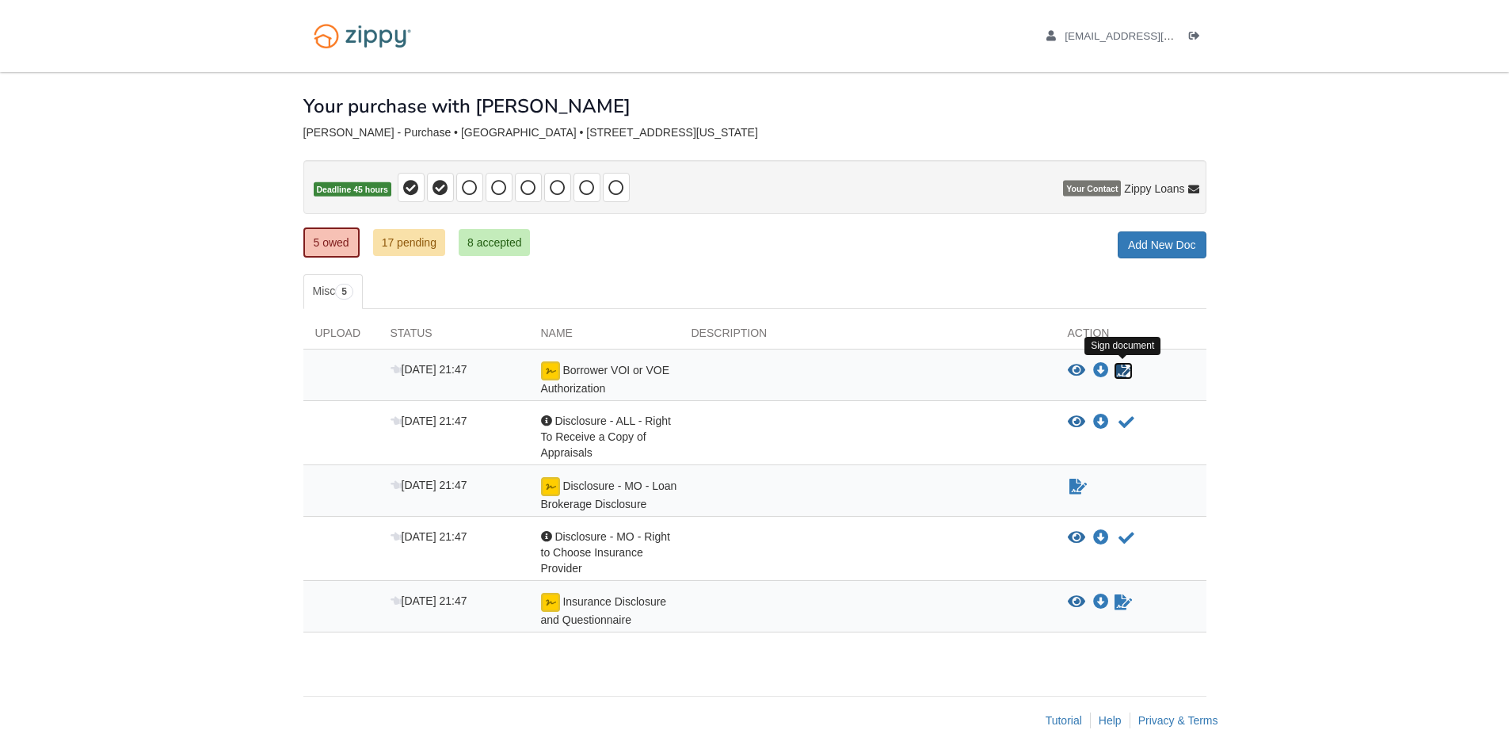
click at [1119, 368] on icon "Sign Form" at bounding box center [1123, 371] width 17 height 16
click at [1120, 423] on icon "Acknowledge receipt of document" at bounding box center [1127, 422] width 16 height 16
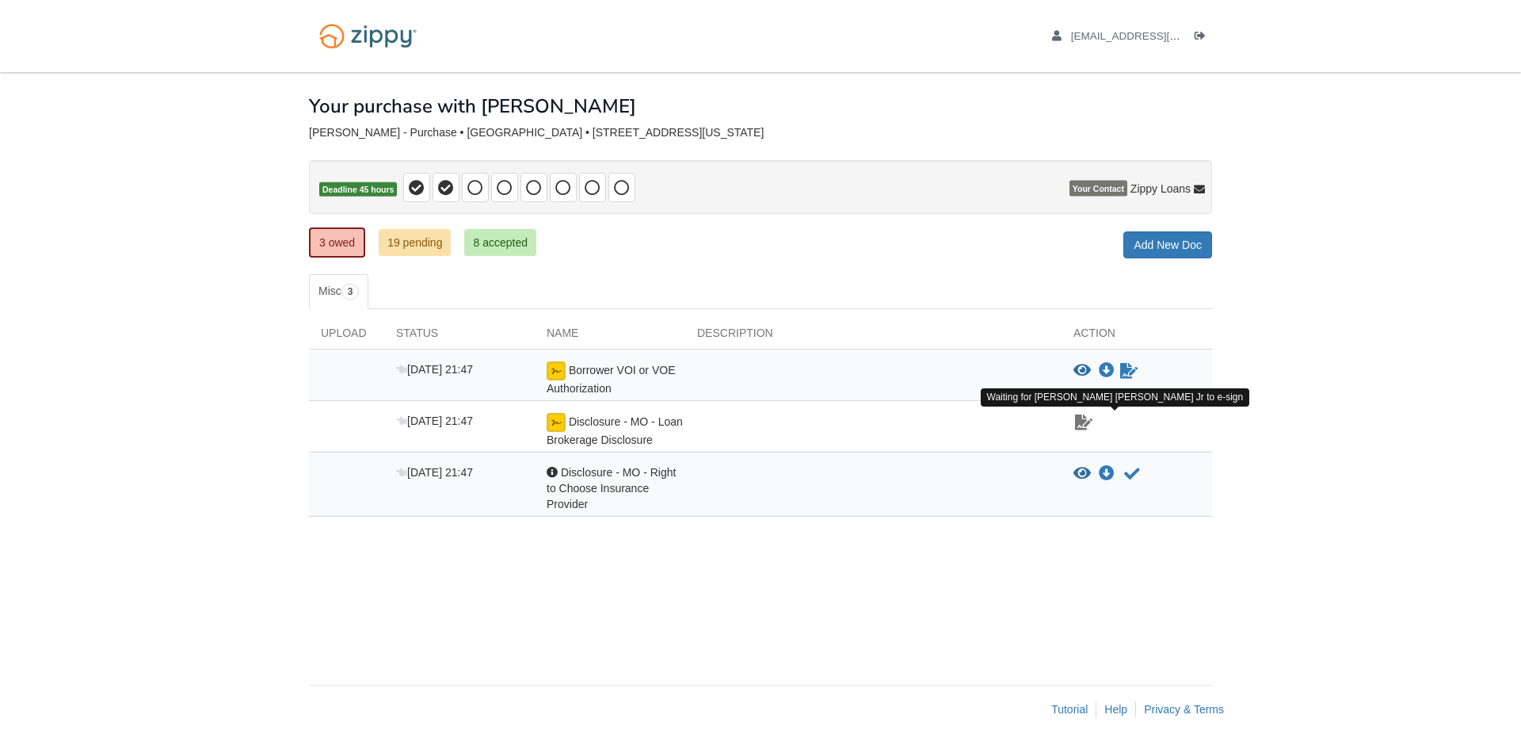
click at [1086, 429] on icon "Waiting for your co-borrower to e-sign" at bounding box center [1083, 422] width 17 height 16
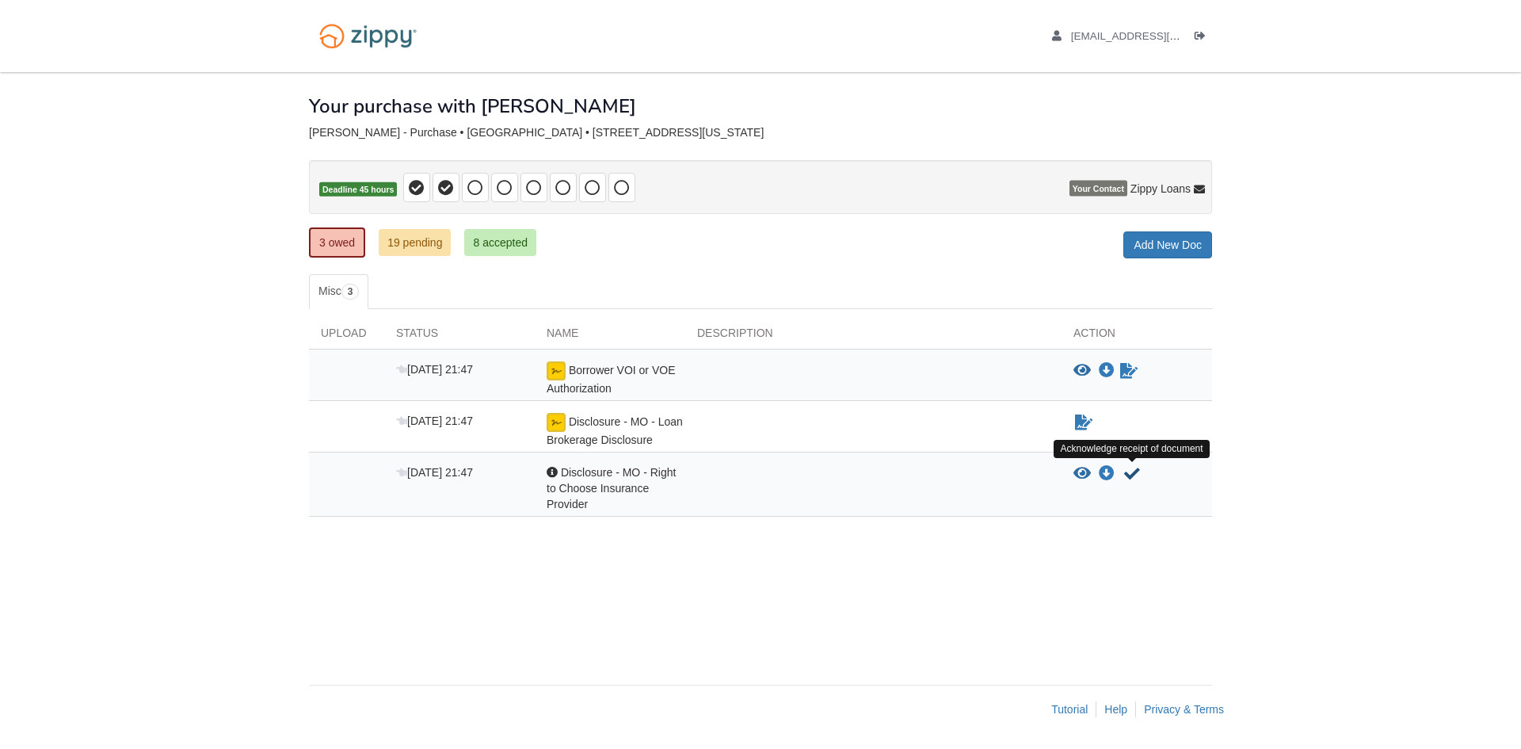
click at [1132, 472] on icon "Acknowledge receipt of document" at bounding box center [1132, 474] width 16 height 16
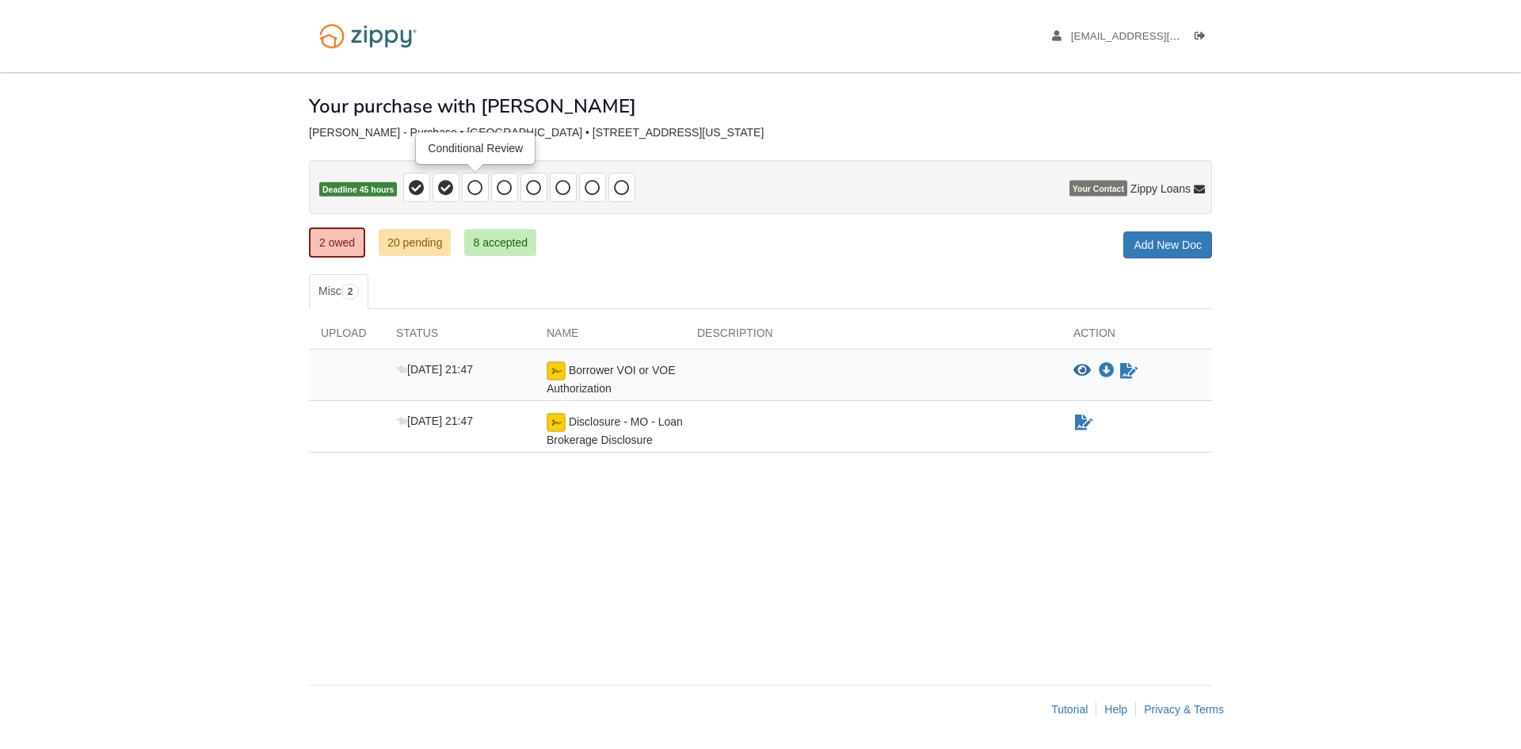
click at [477, 185] on icon at bounding box center [475, 188] width 16 height 16
click at [1085, 422] on icon "Waiting for your co-borrower to e-sign" at bounding box center [1083, 422] width 17 height 16
click at [501, 241] on link "8 accepted" at bounding box center [500, 242] width 72 height 27
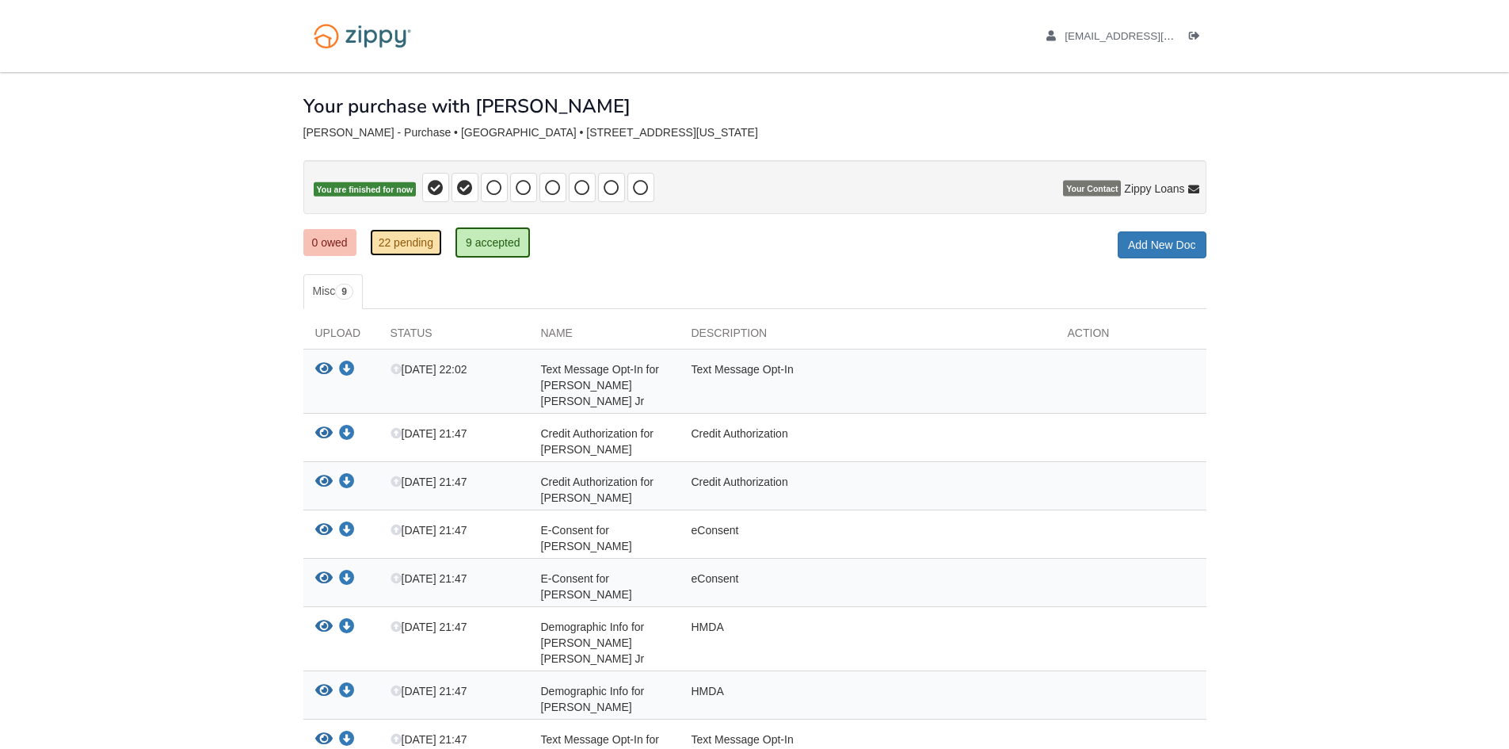
click at [415, 244] on link "22 pending" at bounding box center [406, 242] width 72 height 27
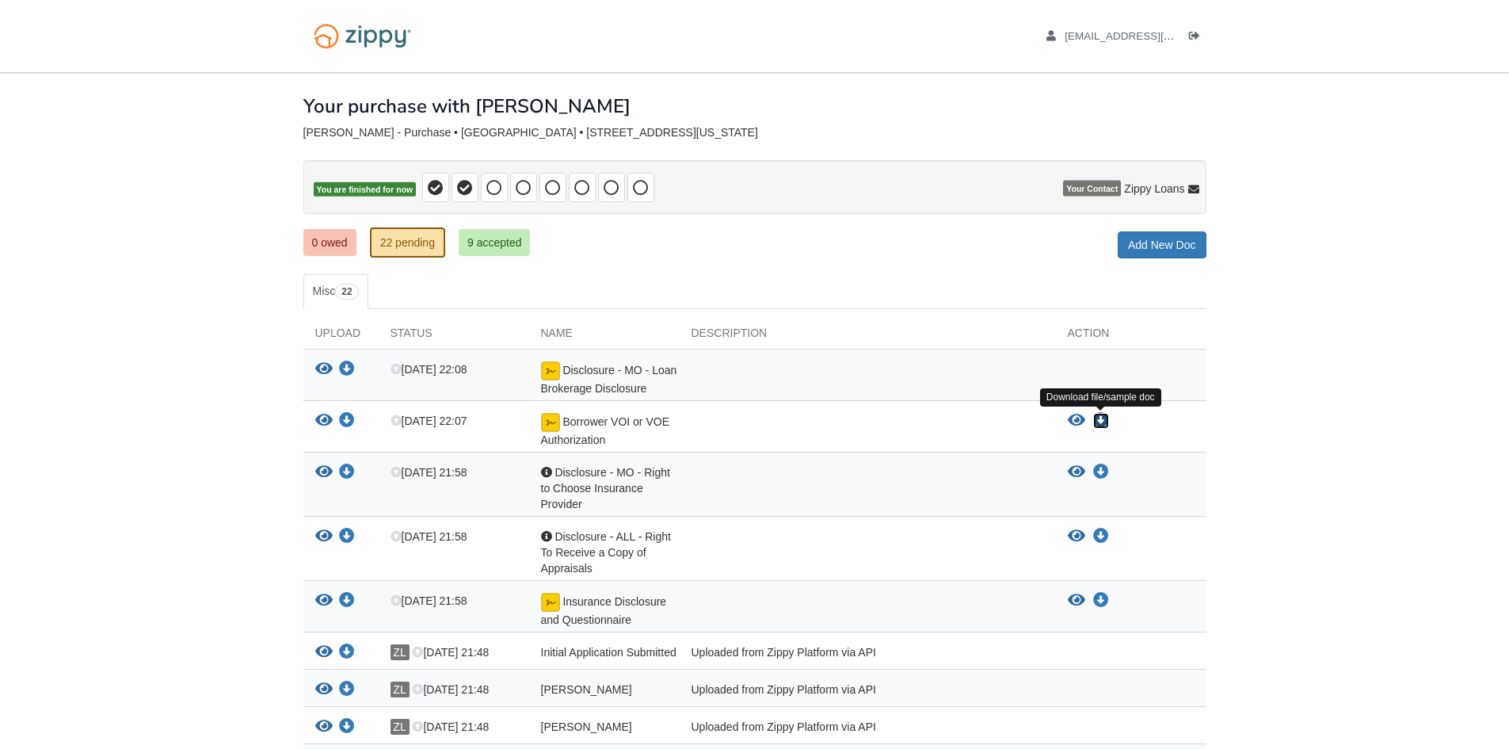
click at [1093, 418] on icon "Download Borrower VOI or VOE Authorization" at bounding box center [1101, 421] width 16 height 16
click at [1101, 421] on icon "Download Borrower VOI or VOE Authorization" at bounding box center [1101, 421] width 16 height 16
click at [1100, 594] on icon "Download Insurance Disclosure and Questionnaire" at bounding box center [1101, 601] width 16 height 16
click at [502, 242] on link "9 accepted" at bounding box center [495, 242] width 72 height 27
